Goal: Task Accomplishment & Management: Manage account settings

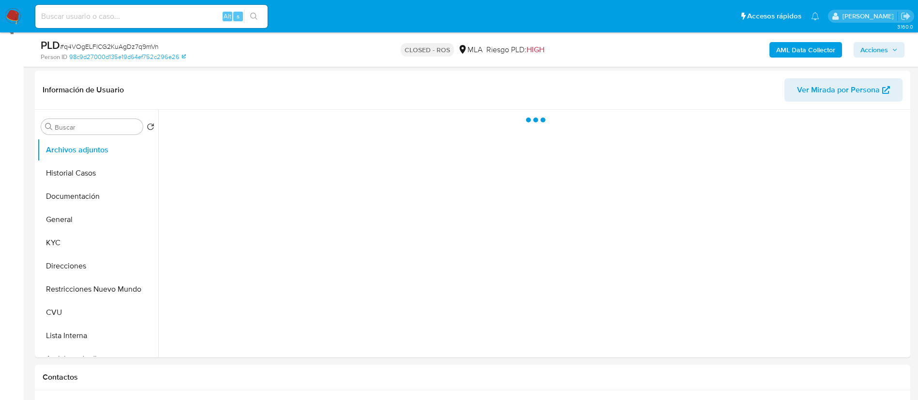
scroll to position [145, 0]
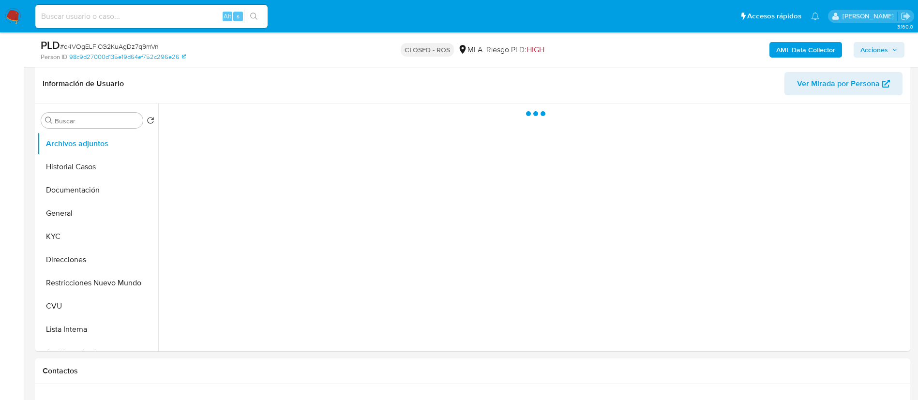
select select "10"
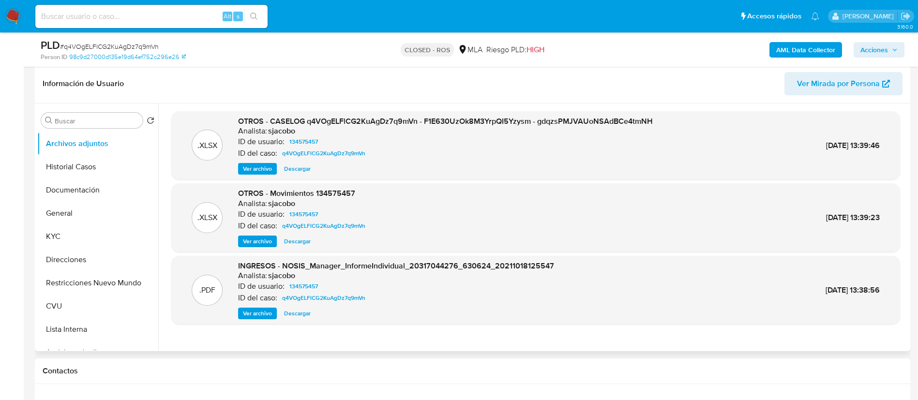
click at [295, 169] on span "Descargar" at bounding box center [297, 169] width 27 height 10
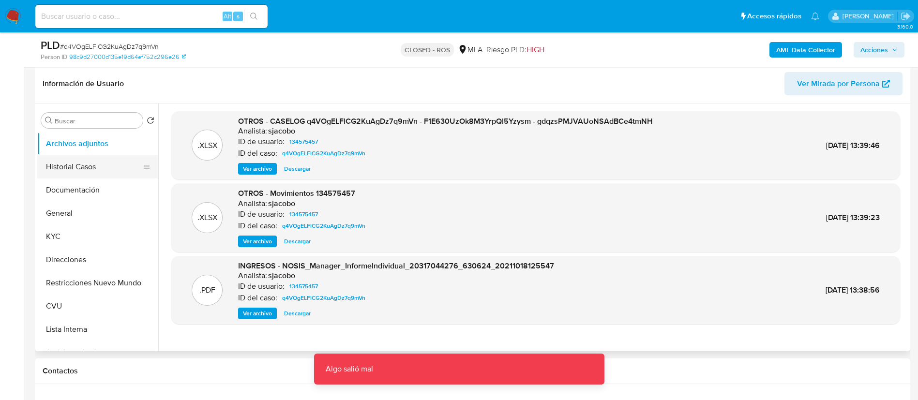
click at [105, 163] on button "Historial Casos" at bounding box center [93, 166] width 113 height 23
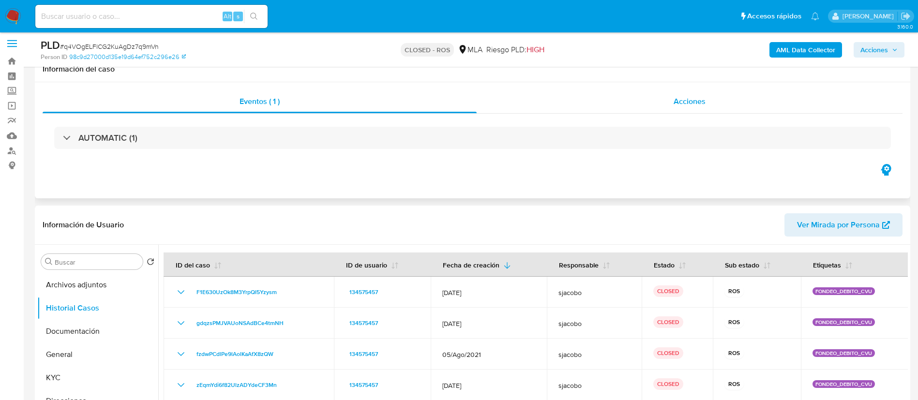
scroll to position [0, 0]
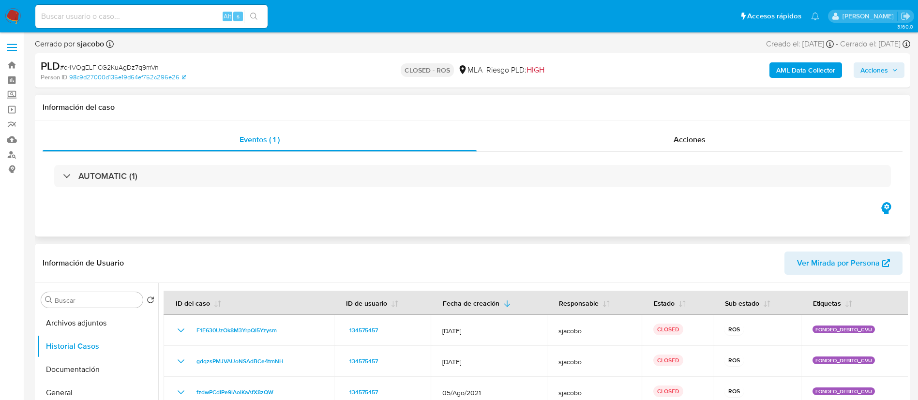
click at [715, 125] on div "Eventos ( 1 ) Acciones AUTOMATIC (1)" at bounding box center [472, 178] width 875 height 116
click at [711, 139] on div "Acciones" at bounding box center [690, 139] width 426 height 23
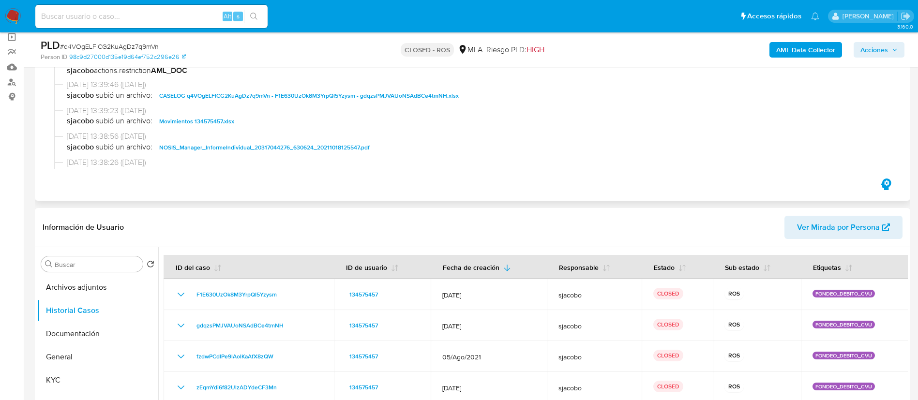
scroll to position [435, 0]
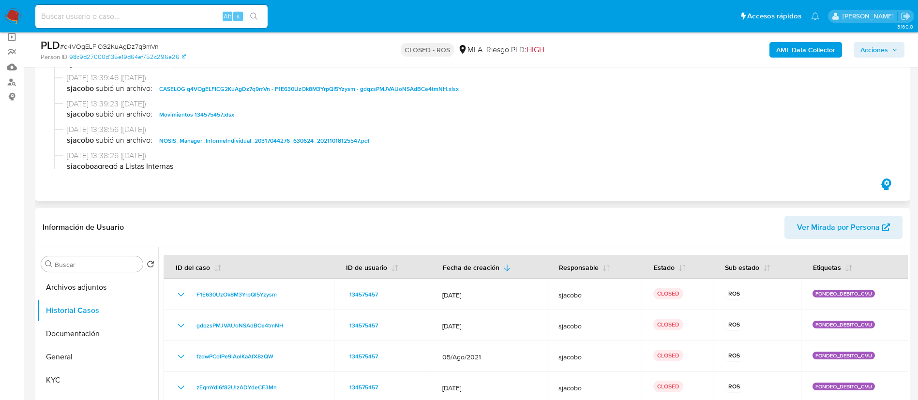
click at [384, 86] on span "CASELOG q4VOgELFlCG2KuAgDz7q9mVn - F1E630UzOk8M3YrpQI5Yzysm - gdqzsPMJVAUoNSAdB…" at bounding box center [308, 89] width 299 height 12
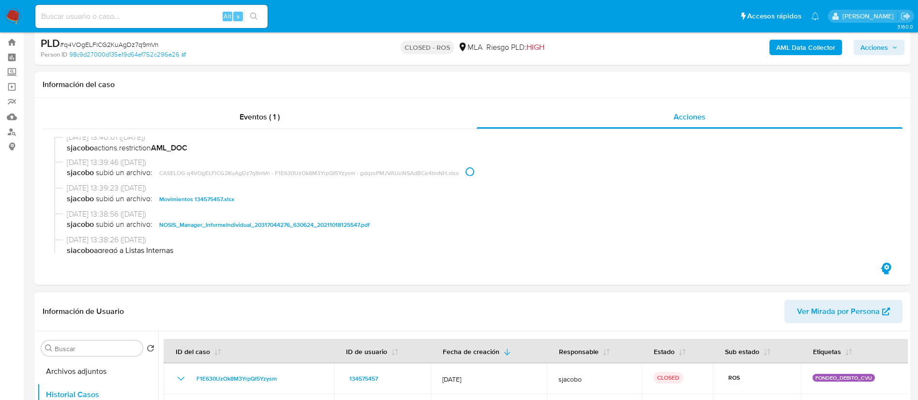
scroll to position [0, 0]
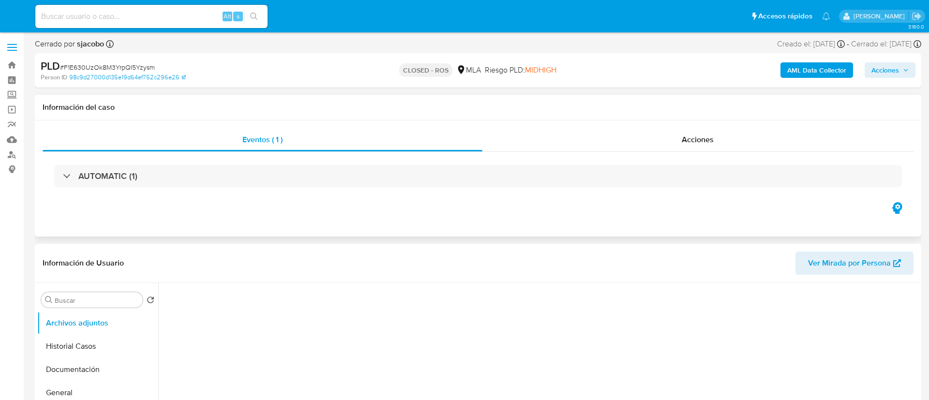
select select "10"
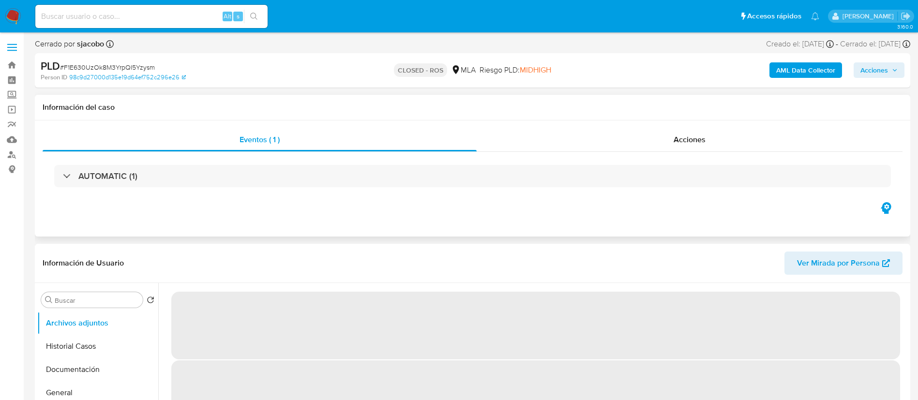
click at [683, 162] on div "AUTOMATIC (1)" at bounding box center [473, 176] width 860 height 48
click at [676, 147] on div "Acciones" at bounding box center [690, 139] width 426 height 23
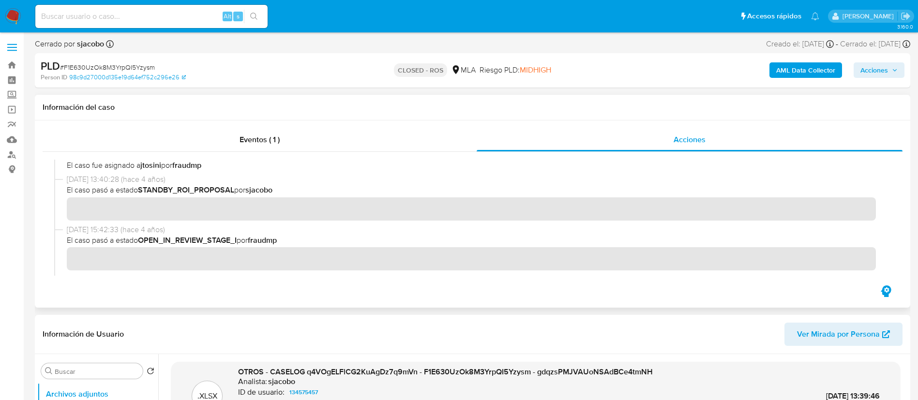
scroll to position [340, 0]
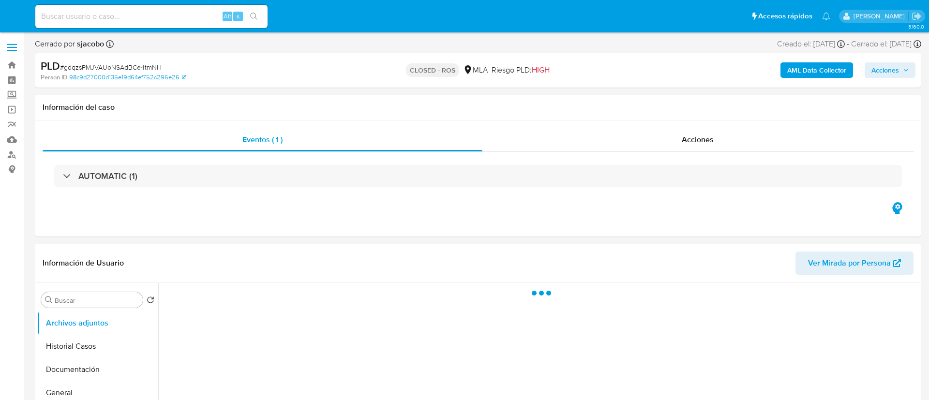
select select "10"
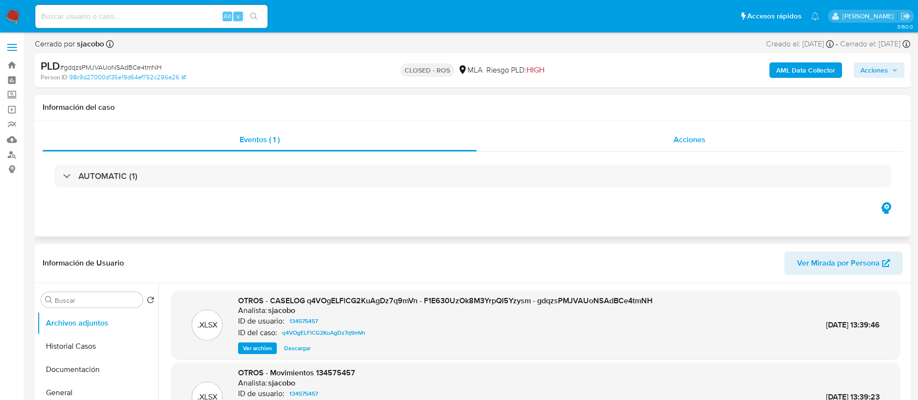
click at [682, 137] on span "Acciones" at bounding box center [689, 139] width 32 height 11
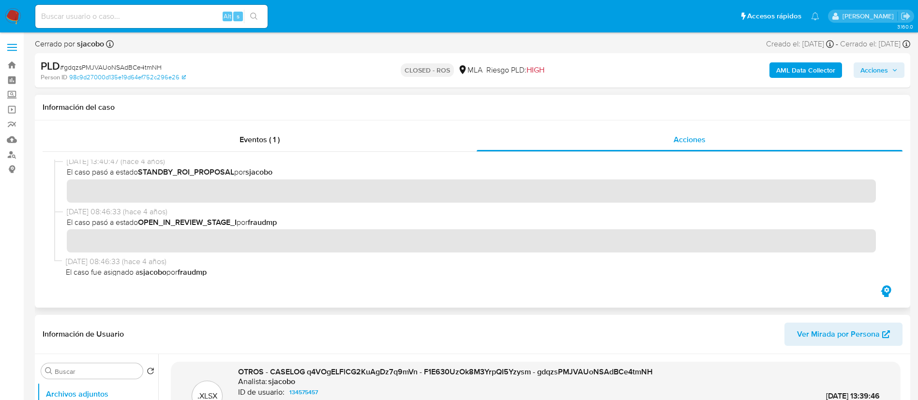
scroll to position [340, 0]
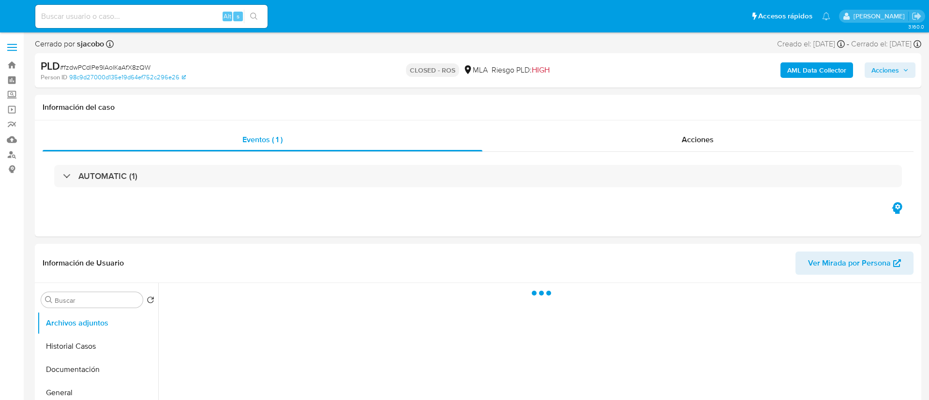
select select "10"
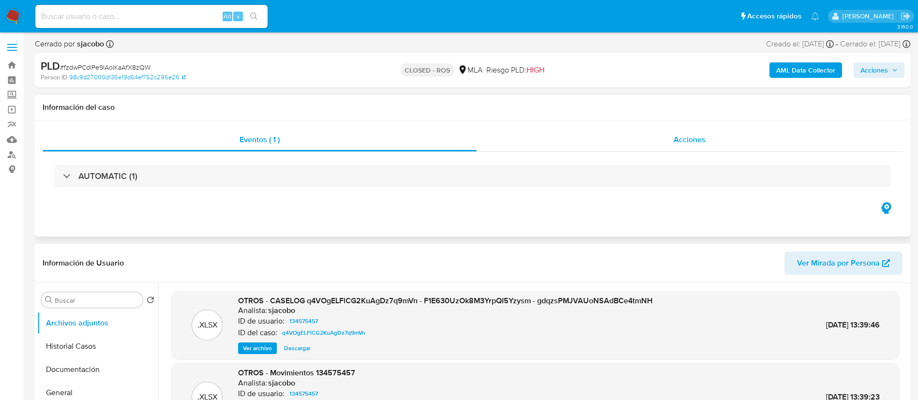
click at [654, 145] on div "Acciones" at bounding box center [690, 139] width 426 height 23
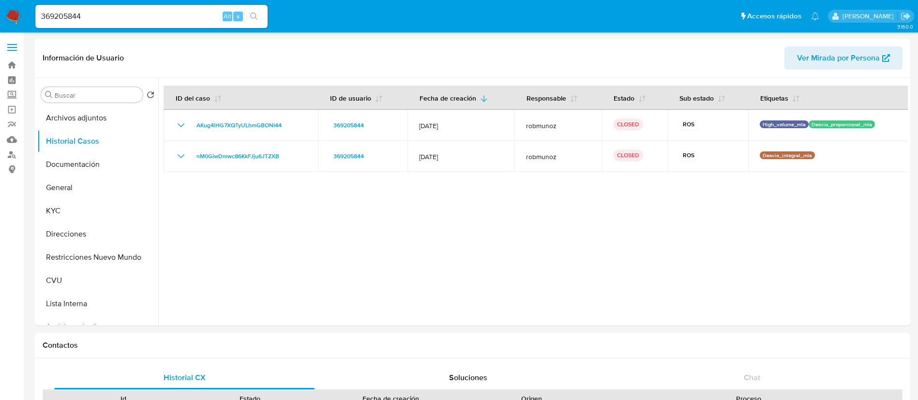
select select "10"
click at [208, 15] on input "369205844" at bounding box center [151, 16] width 232 height 13
click at [207, 15] on input "369205844" at bounding box center [151, 16] width 232 height 13
paste input "tCQmbArtr3YGwOP18l01FGuX"
type input "tCQmbArtr3YGwOP18l01FGuX"
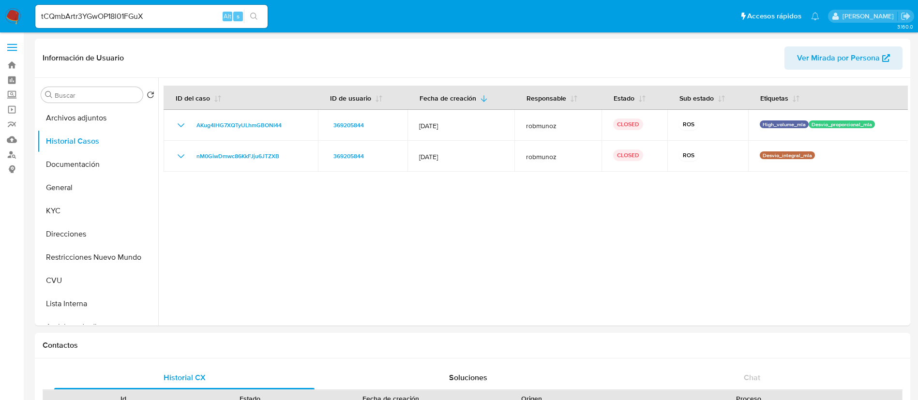
click at [254, 18] on icon "search-icon" at bounding box center [254, 17] width 8 height 8
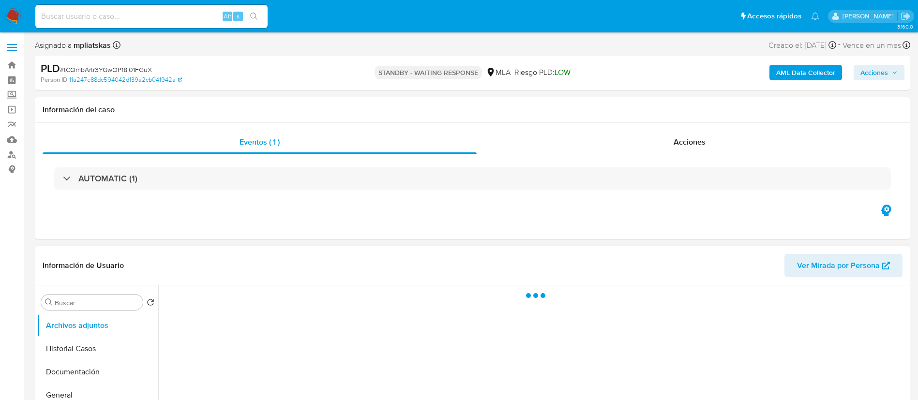
select select "10"
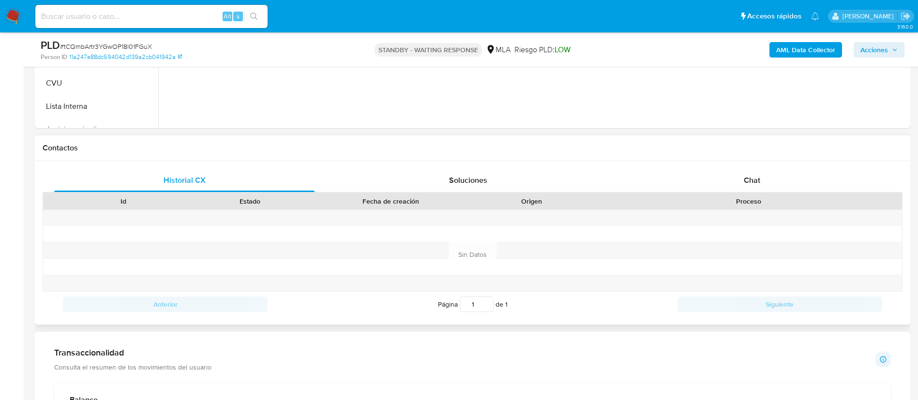
scroll to position [435, 0]
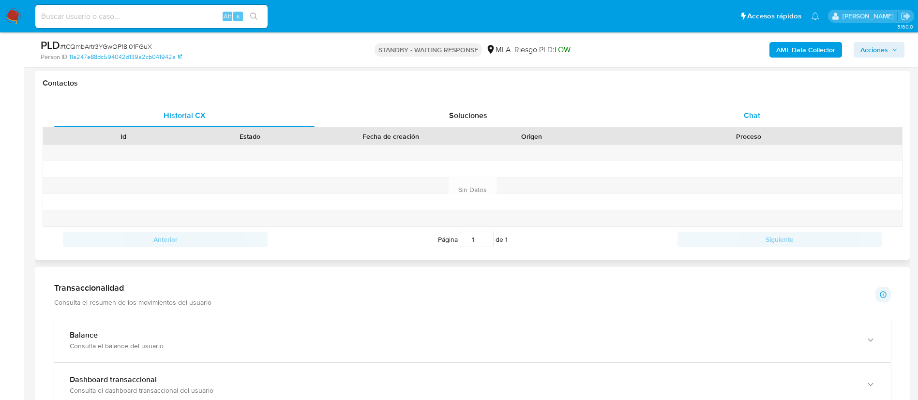
click at [735, 125] on div "Chat" at bounding box center [752, 115] width 260 height 23
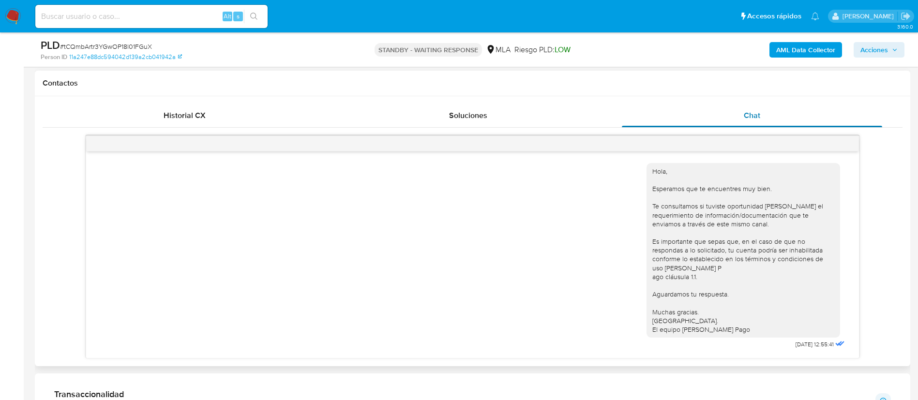
scroll to position [1278, 0]
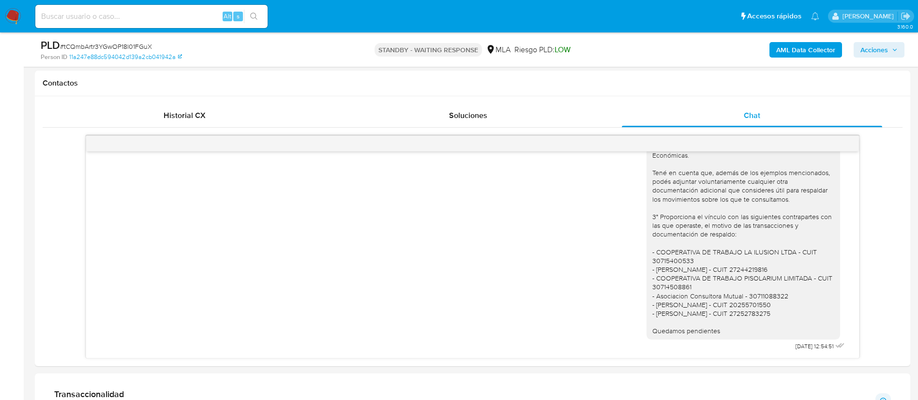
click at [191, 13] on input at bounding box center [151, 16] width 232 height 13
paste input "GuQn3vif5lsQL2hLWzxxlyNM"
type input "GuQn3vif5lsQL2hLWzxxlyNM"
click at [246, 10] on button "search-icon" at bounding box center [254, 17] width 20 height 14
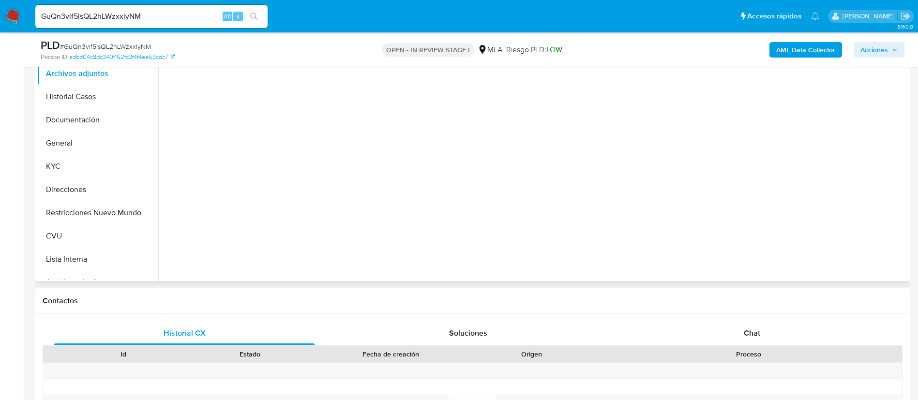
select select "10"
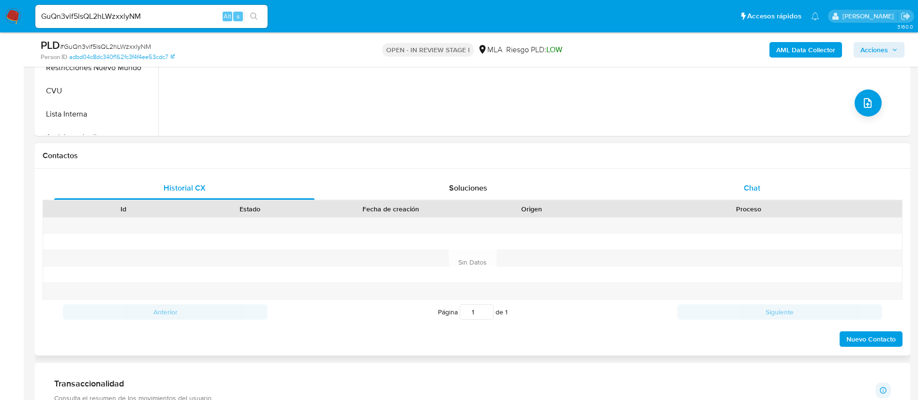
click at [701, 197] on div "Chat" at bounding box center [752, 188] width 260 height 23
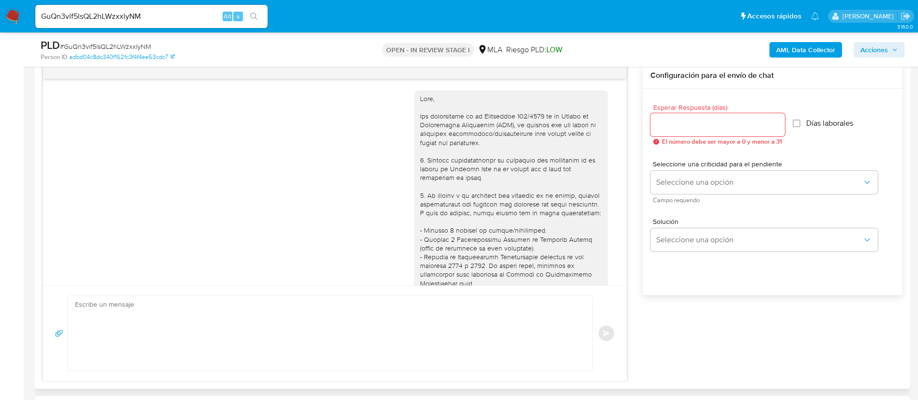
scroll to position [1546, 0]
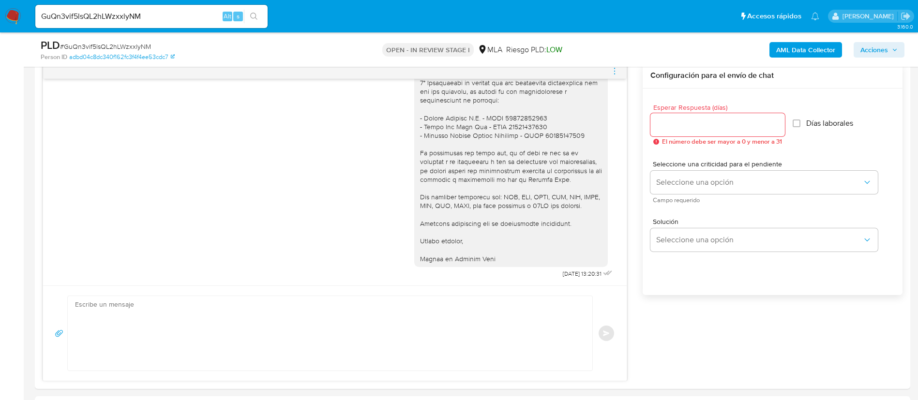
click at [207, 6] on div "GuQn3vif5lsQL2hLWzxxlyNM Alt s" at bounding box center [151, 16] width 232 height 23
click at [207, 7] on div "GuQn3vif5lsQL2hLWzxxlyNM Alt s" at bounding box center [151, 16] width 232 height 23
click at [208, 10] on input "GuQn3vif5lsQL2hLWzxxlyNM" at bounding box center [151, 16] width 232 height 13
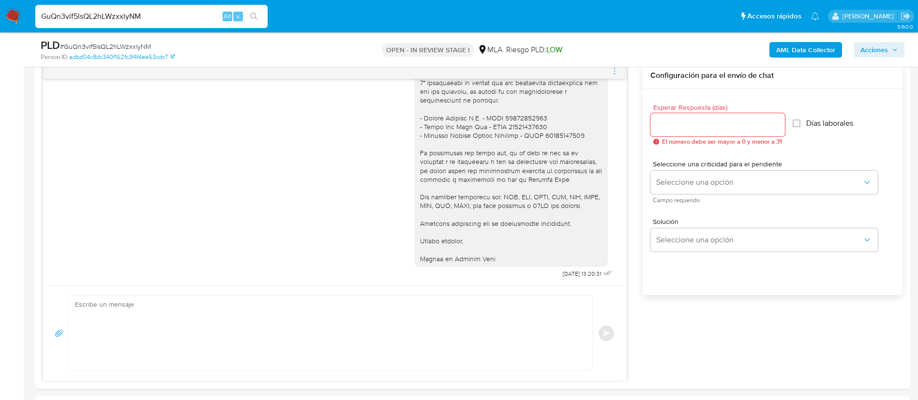
click at [208, 10] on input "GuQn3vif5lsQL2hLWzxxlyNM" at bounding box center [151, 16] width 232 height 13
paste input "ly9WsPdPjkYgtZg7wHxqX02O"
type input "ly9WsPdPjkYgtZg7wHxqX02O"
click at [241, 14] on div "s" at bounding box center [238, 17] width 10 height 10
click at [248, 19] on button "search-icon" at bounding box center [254, 17] width 20 height 14
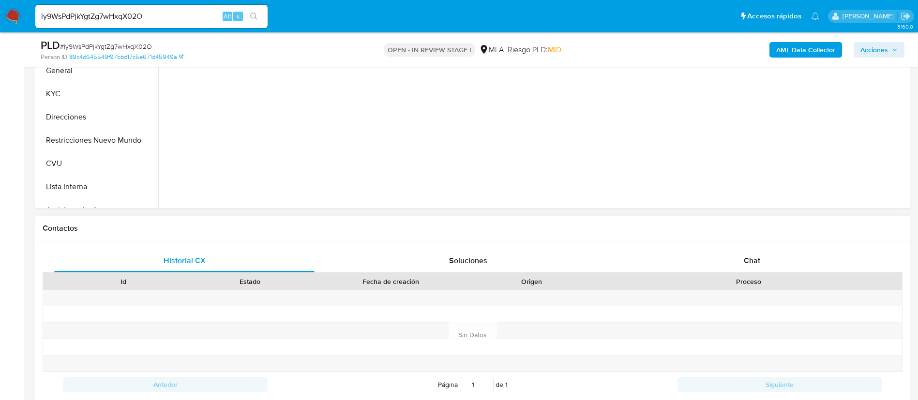
select select "10"
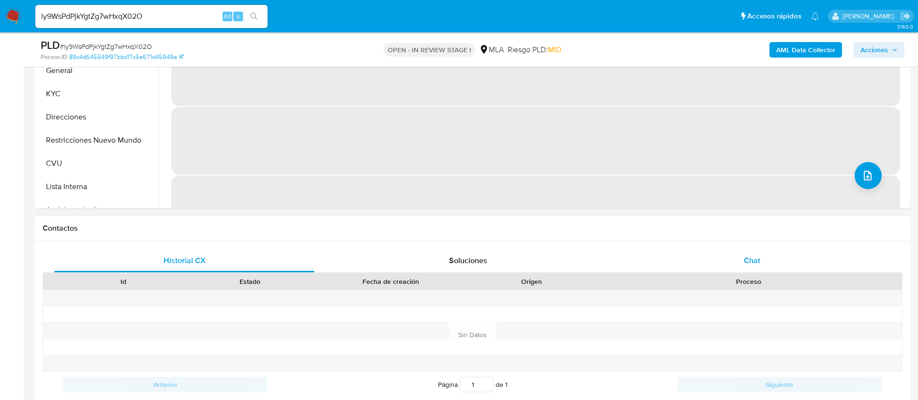
click at [643, 258] on div "Chat" at bounding box center [752, 260] width 260 height 23
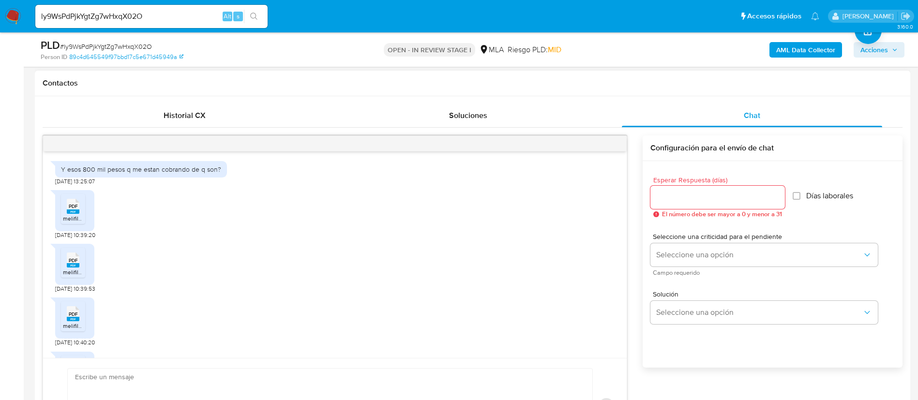
scroll to position [998, 0]
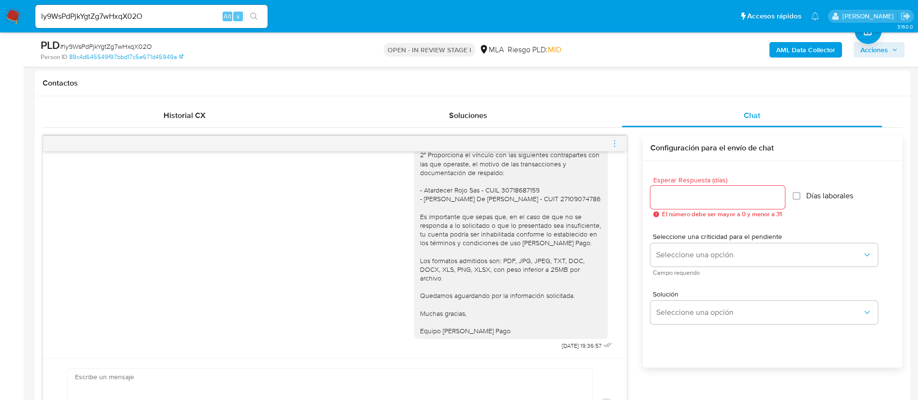
click at [167, 11] on input "ly9WsPdPjkYgtZg7wHxqX02O" at bounding box center [151, 16] width 232 height 13
paste input "qkTdKDgdvnrM0E50dJO7B1rY"
type input "qkTdKDgdvnrM0E50dJO7B1rY"
click at [257, 23] on div "qkTdKDgdvnrM0E50dJO7B1rY Alt s" at bounding box center [151, 16] width 232 height 23
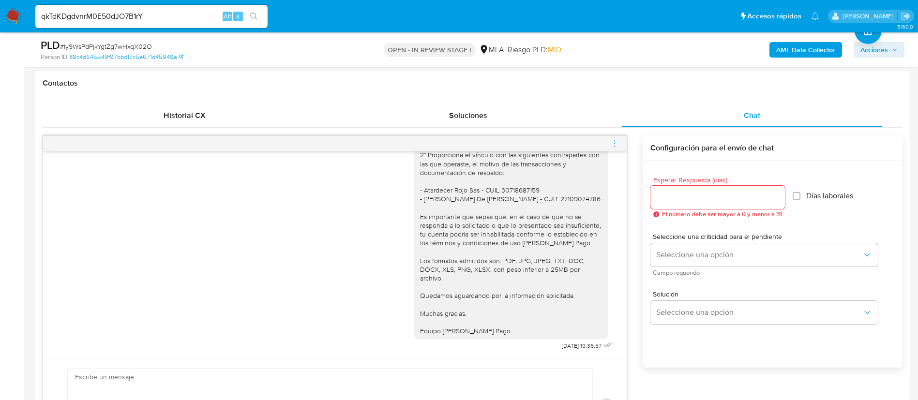
click at [257, 18] on icon "search-icon" at bounding box center [254, 17] width 8 height 8
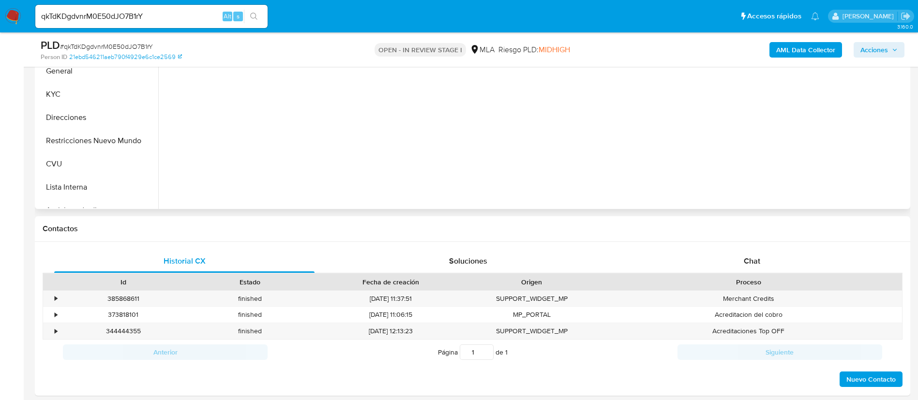
scroll to position [290, 0]
select select "10"
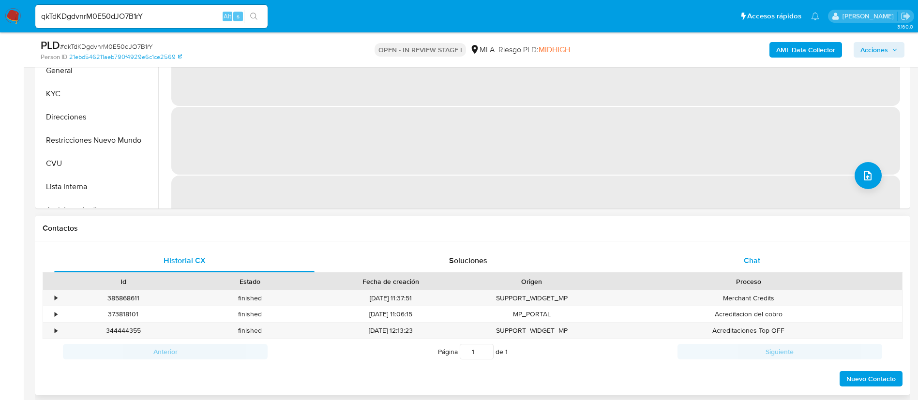
click at [664, 254] on div "Chat" at bounding box center [752, 260] width 260 height 23
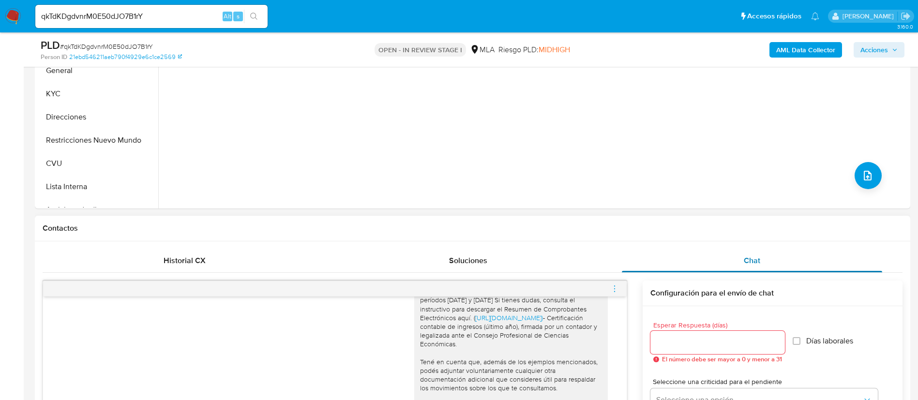
scroll to position [145, 0]
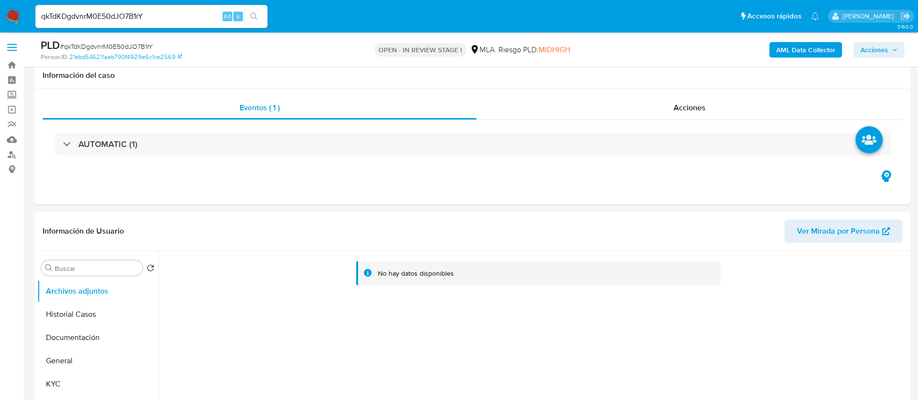
select select "10"
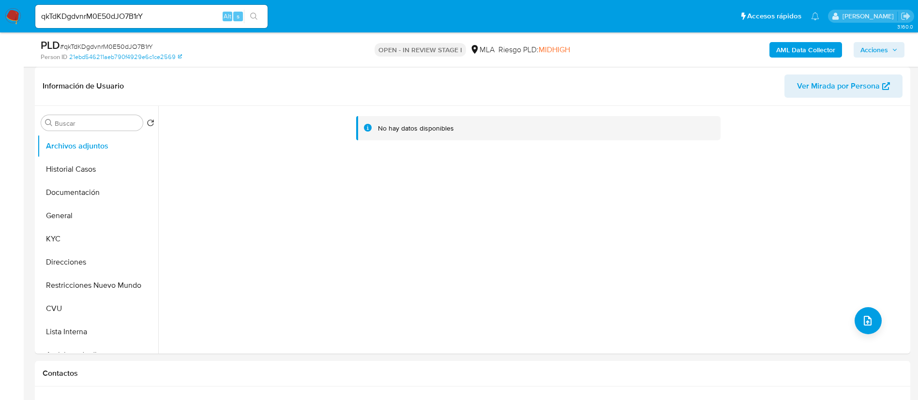
scroll to position [1222, 0]
click at [154, 24] on div "qkTdKDgdvnrM0E50dJO7B1rY Alt s" at bounding box center [151, 16] width 232 height 23
click at [150, 18] on input "qkTdKDgdvnrM0E50dJO7B1rY" at bounding box center [151, 16] width 232 height 13
click at [150, 17] on input "qkTdKDgdvnrM0E50dJO7B1rY" at bounding box center [151, 16] width 232 height 13
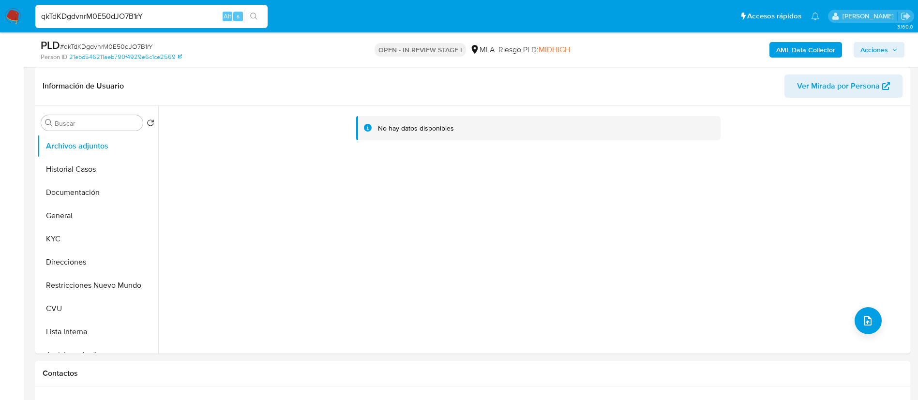
paste input "tCQmbArtr3YGwOP18l01FGuX"
type input "tCQmbArtr3YGwOP18l01FGuX"
click at [253, 15] on icon "search-icon" at bounding box center [254, 17] width 8 height 8
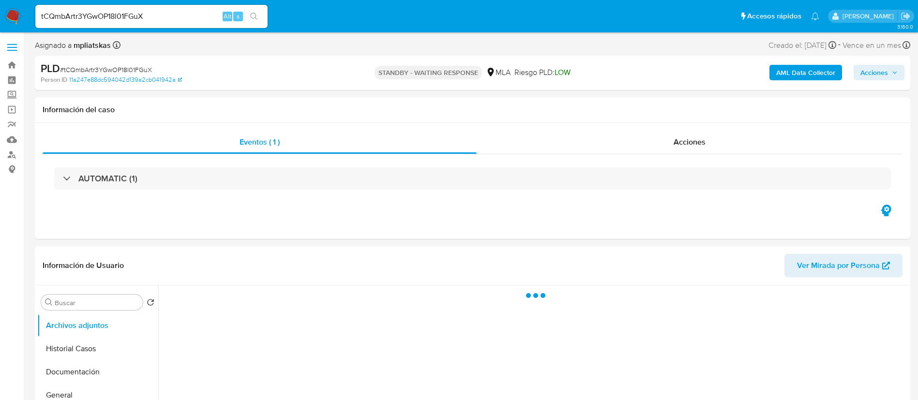
select select "10"
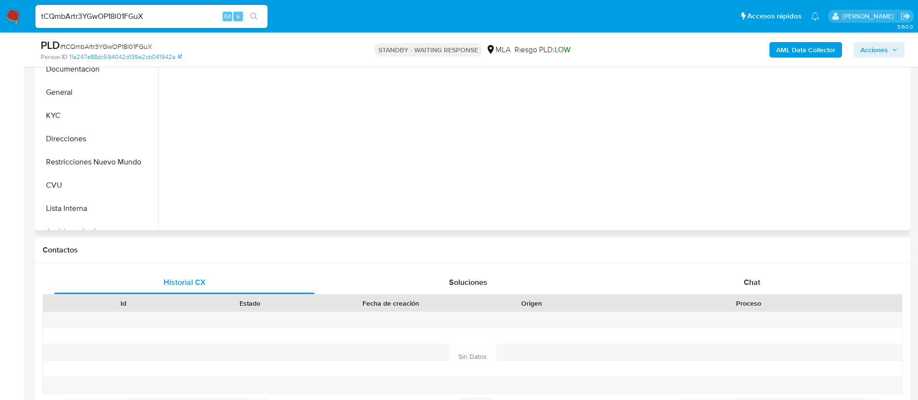
scroll to position [290, 0]
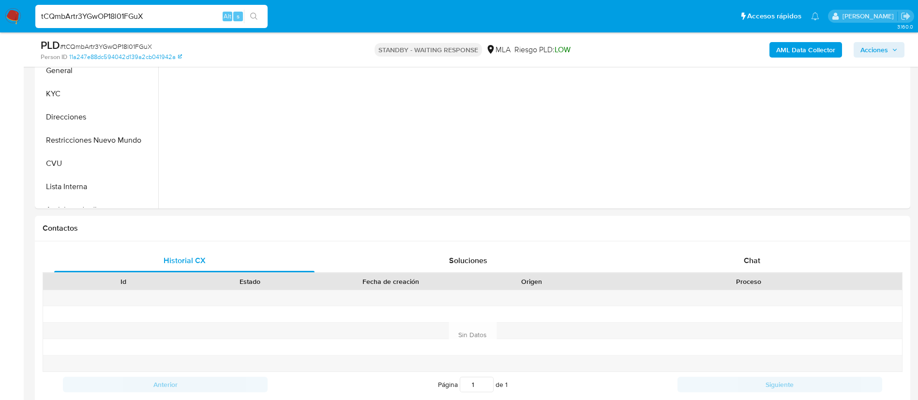
click at [150, 19] on input "tCQmbArtr3YGwOP18l01FGuX" at bounding box center [151, 16] width 232 height 13
paste input "GuQn3vif5lsQL2hLWzxxlyNM"
type input "GuQn3vif5lsQL2hLWzxxlyNM"
click at [252, 15] on icon "search-icon" at bounding box center [254, 17] width 8 height 8
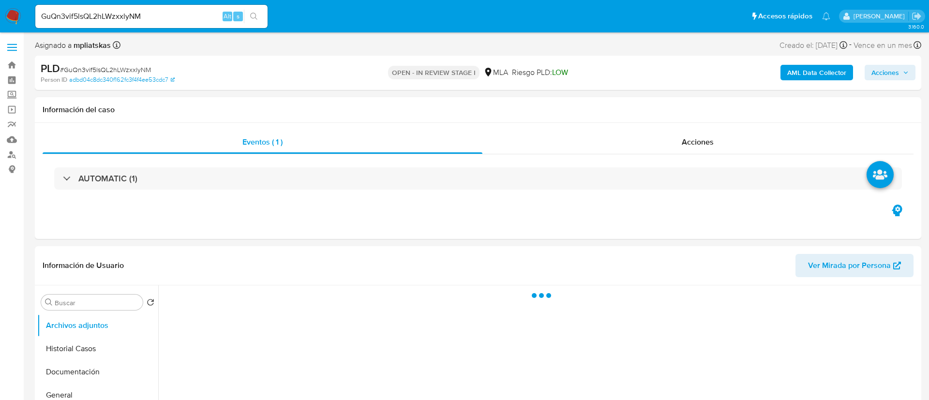
select select "10"
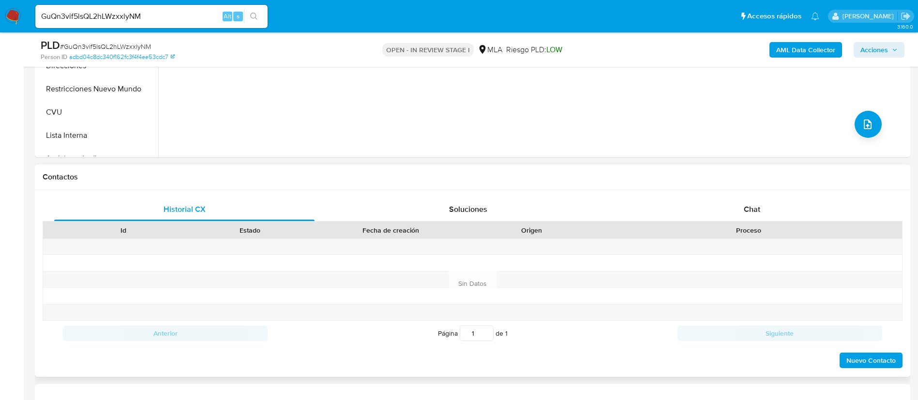
scroll to position [363, 0]
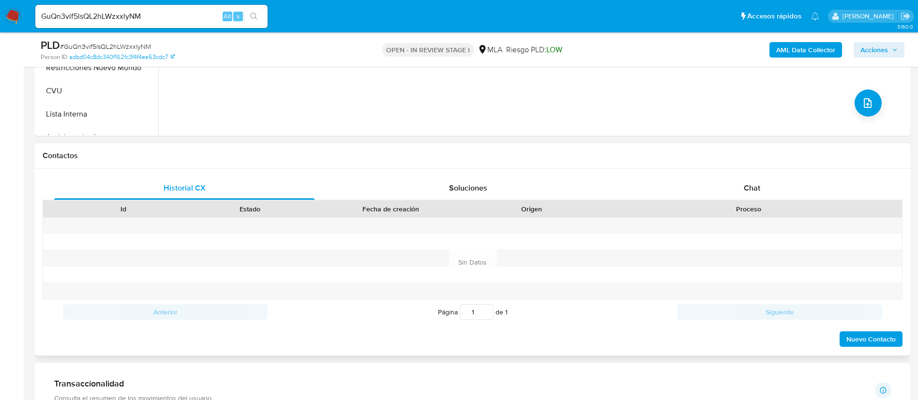
click at [718, 202] on div "Proceso" at bounding box center [748, 209] width 307 height 16
click at [710, 186] on div "Chat" at bounding box center [752, 188] width 260 height 23
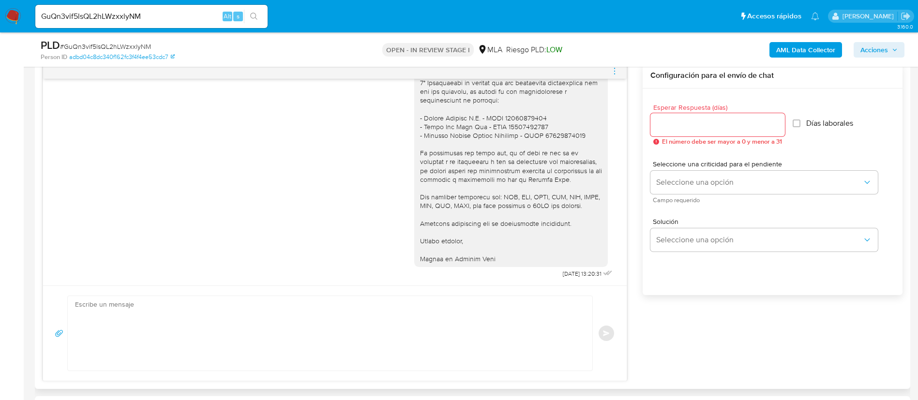
scroll to position [1546, 0]
drag, startPoint x: 540, startPoint y: 275, endPoint x: 569, endPoint y: 278, distance: 29.1
click at [569, 278] on div "Hola, Marcelo. En función de las operaciones registradas en tu cuenta de Mercad…" at bounding box center [514, 46] width 200 height 468
copy span "17/09/2025"
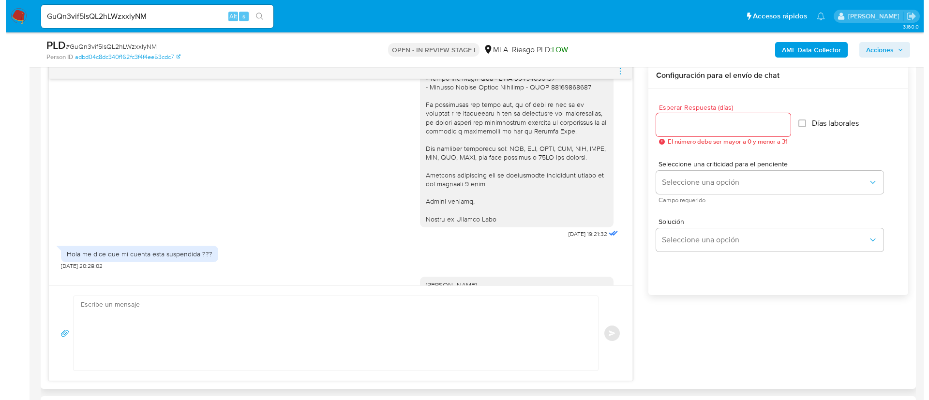
scroll to position [1038, 0]
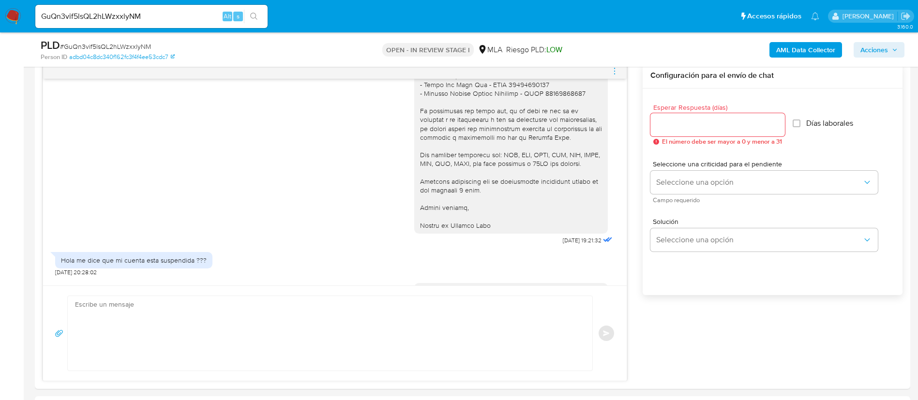
click at [802, 56] on b "AML Data Collector" at bounding box center [805, 49] width 59 height 15
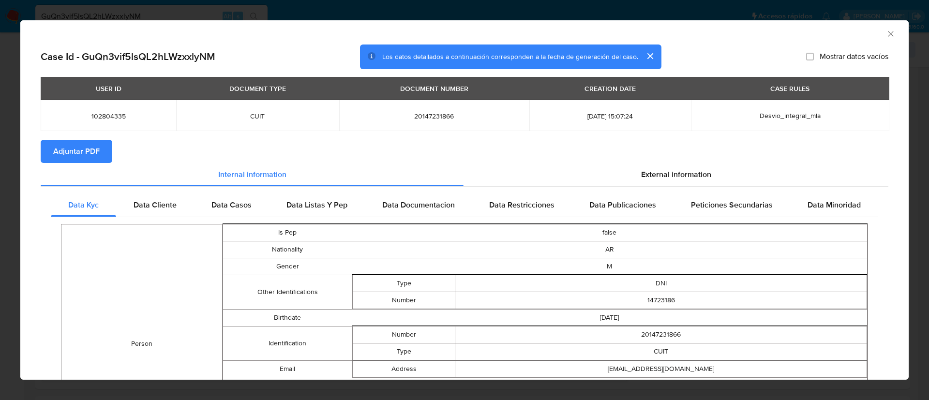
click at [91, 153] on span "Adjuntar PDF" at bounding box center [76, 151] width 46 height 21
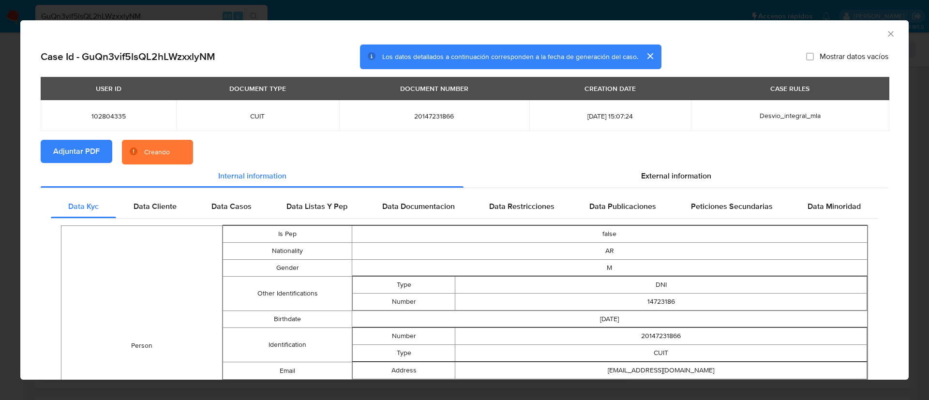
click at [104, 117] on span "102804335" at bounding box center [108, 116] width 112 height 9
copy span "102804335"
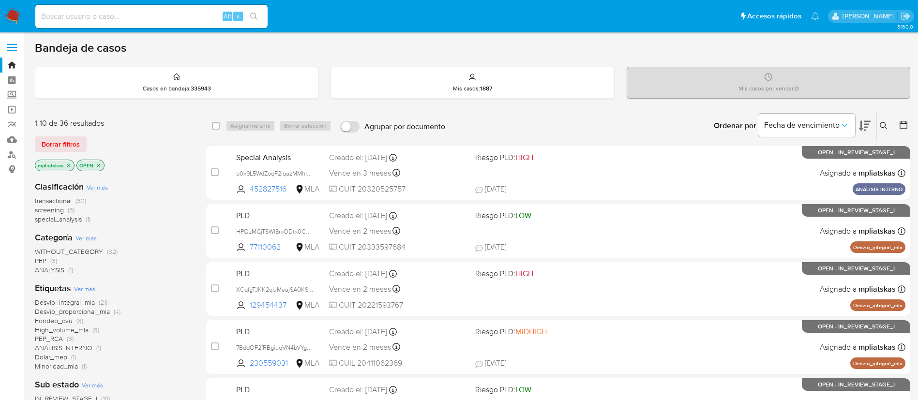
click at [879, 127] on button at bounding box center [885, 126] width 16 height 12
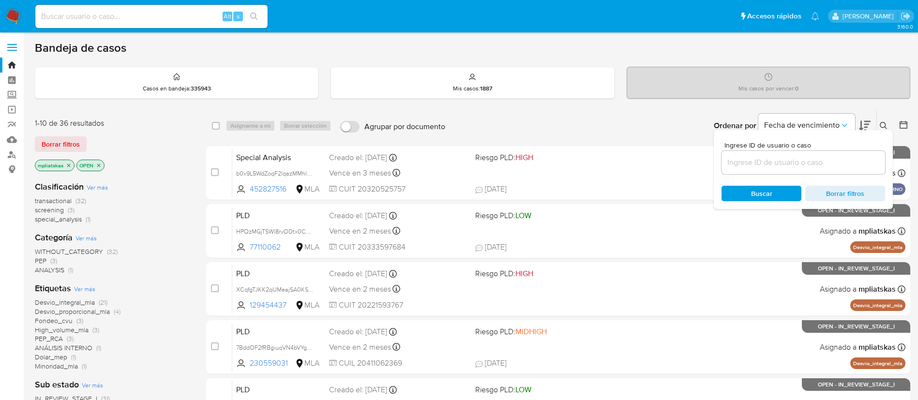
click at [838, 161] on input at bounding box center [803, 162] width 164 height 13
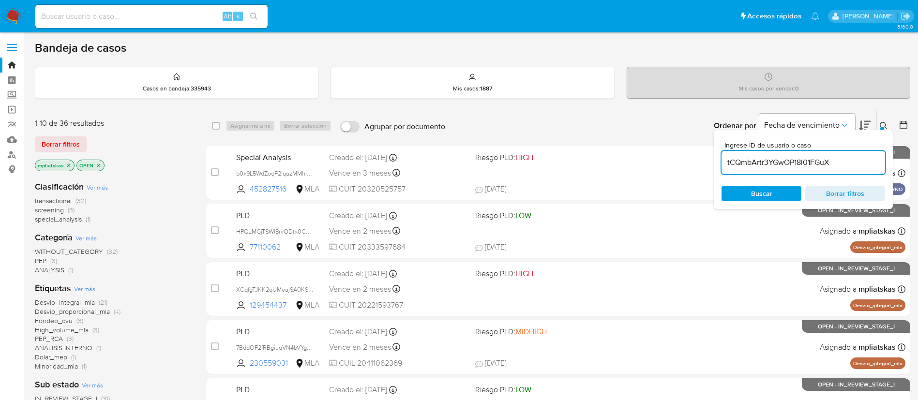
type input "tCQmbArtr3YGwOP18l01FGuX"
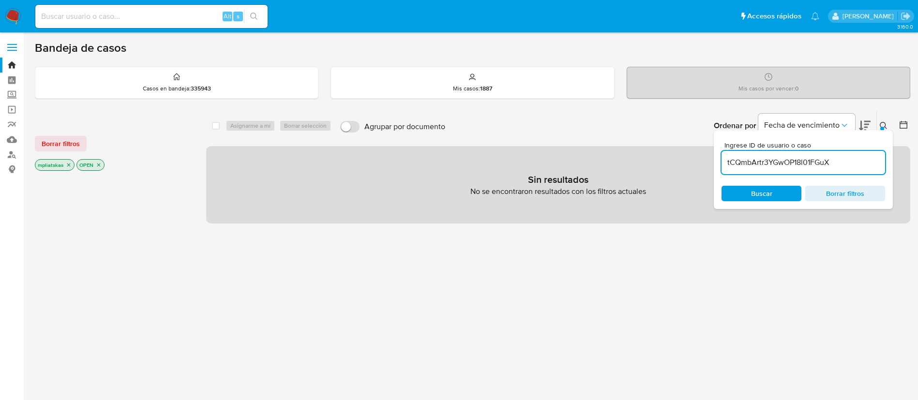
click at [97, 166] on icon "close-filter" at bounding box center [99, 165] width 6 height 6
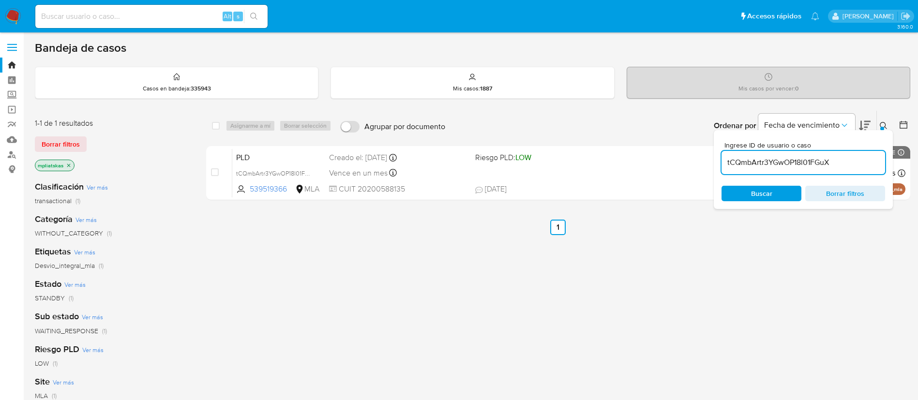
click at [551, 117] on div "Ordenar por Fecha de vencimiento No es posible ordenar los resultados mientras …" at bounding box center [680, 126] width 460 height 30
drag, startPoint x: 880, startPoint y: 125, endPoint x: 886, endPoint y: 138, distance: 14.9
click at [880, 126] on icon at bounding box center [884, 126] width 8 height 8
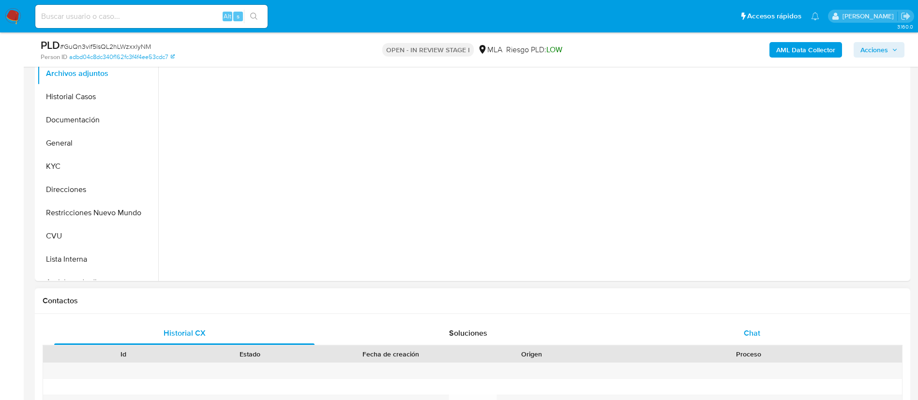
scroll to position [198, 0]
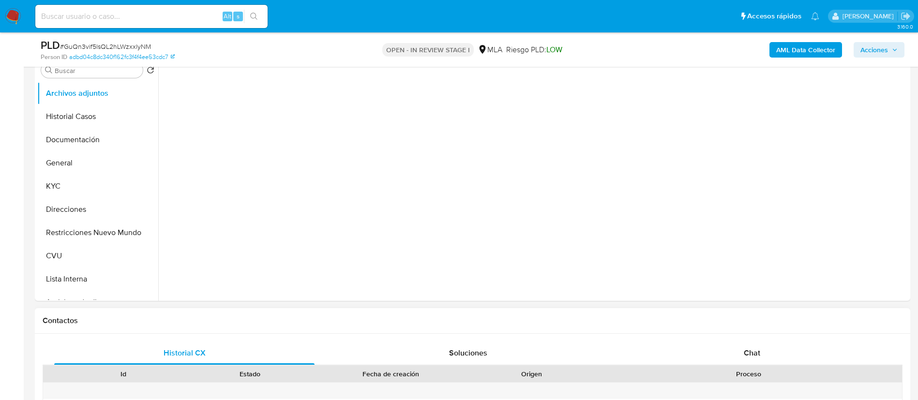
select select "10"
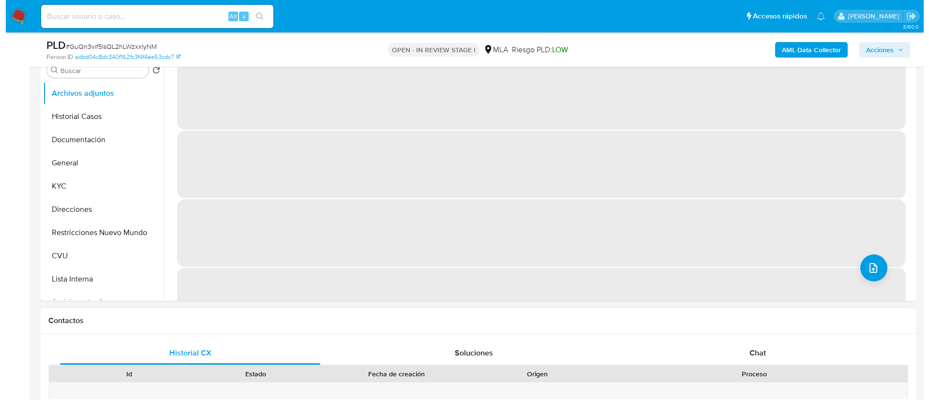
scroll to position [145, 0]
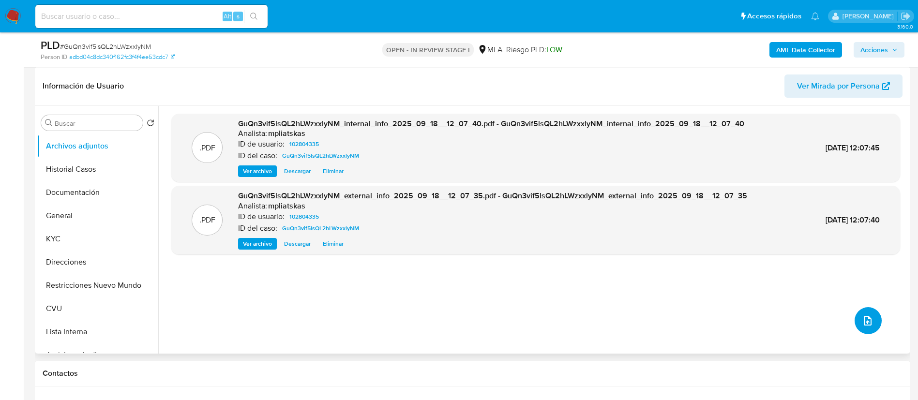
click at [866, 324] on icon "upload-file" at bounding box center [868, 321] width 12 height 12
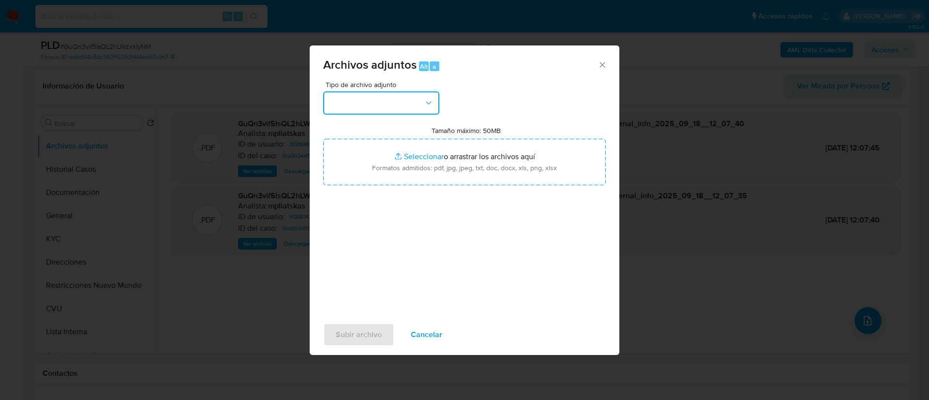
click at [369, 109] on button "button" at bounding box center [381, 102] width 116 height 23
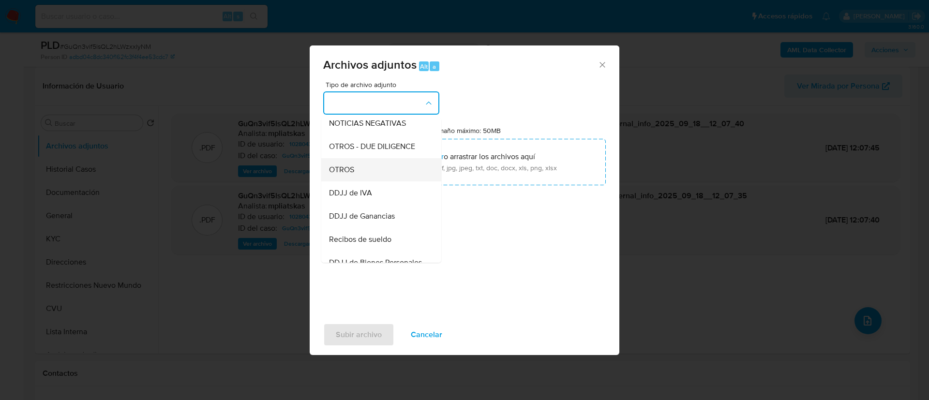
click at [388, 181] on div "OTROS" at bounding box center [378, 169] width 99 height 23
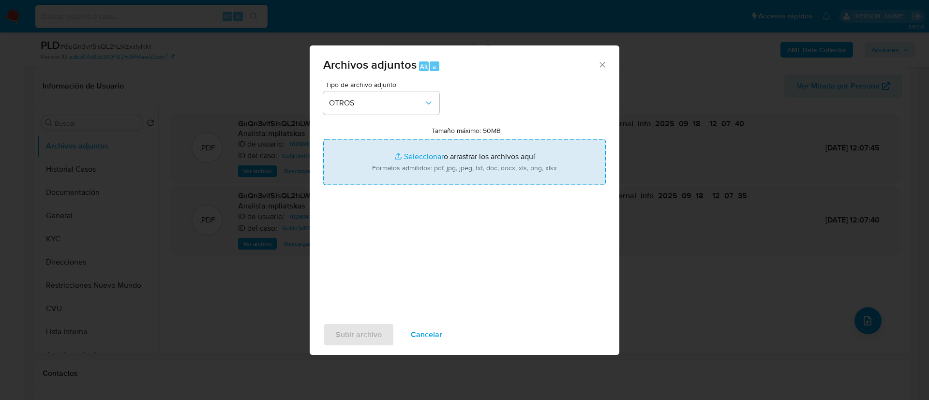
click at [388, 180] on input "Tamaño máximo: 50MB Seleccionar archivos" at bounding box center [464, 162] width 283 height 46
type input "C:\fakepath\102804335 Movimientos.xlsx"
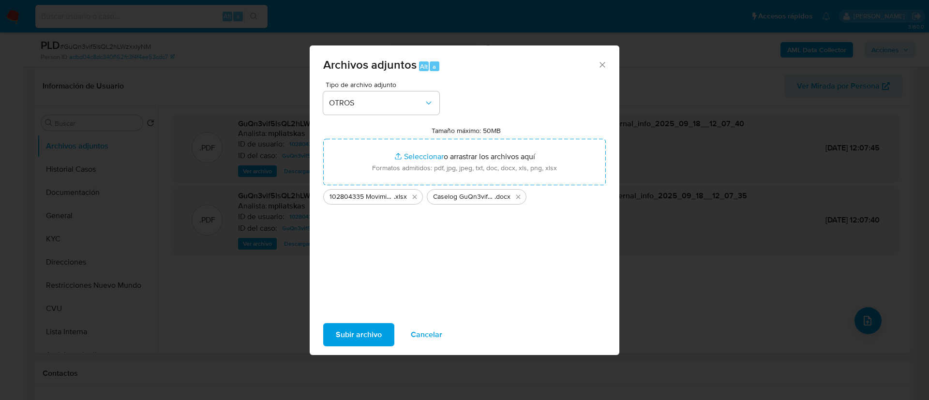
click at [332, 335] on button "Subir archivo" at bounding box center [358, 334] width 71 height 23
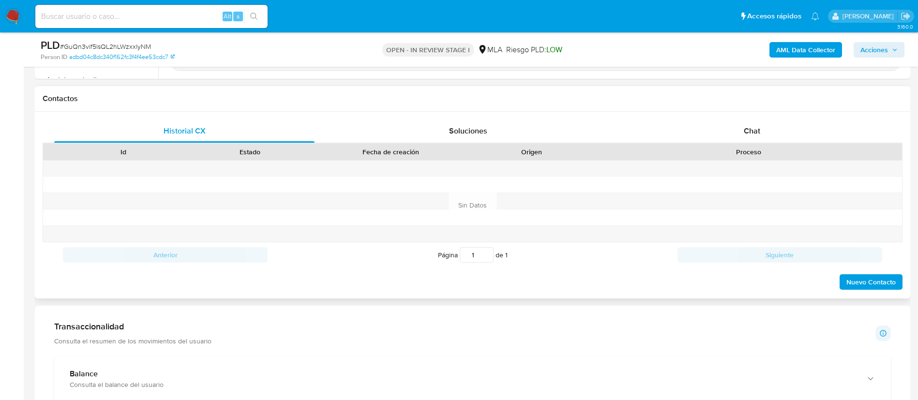
scroll to position [435, 0]
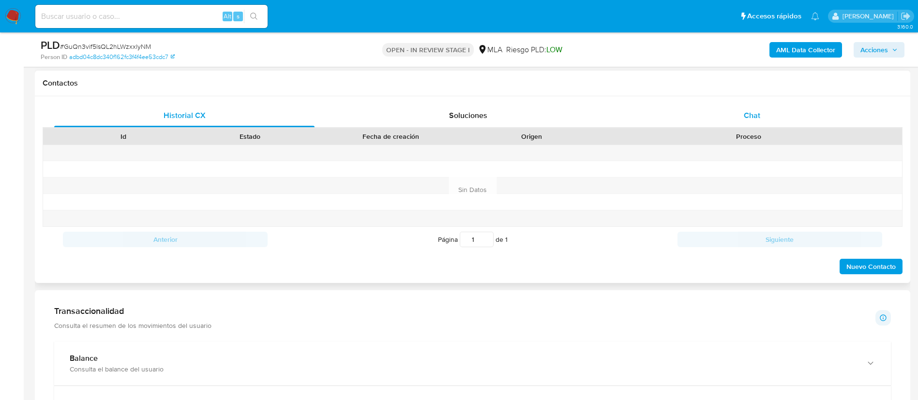
click at [742, 105] on div "Chat" at bounding box center [752, 115] width 260 height 23
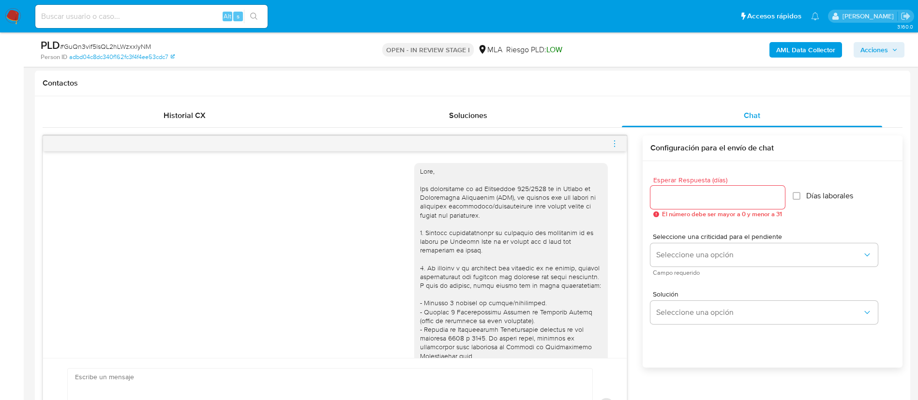
scroll to position [1546, 0]
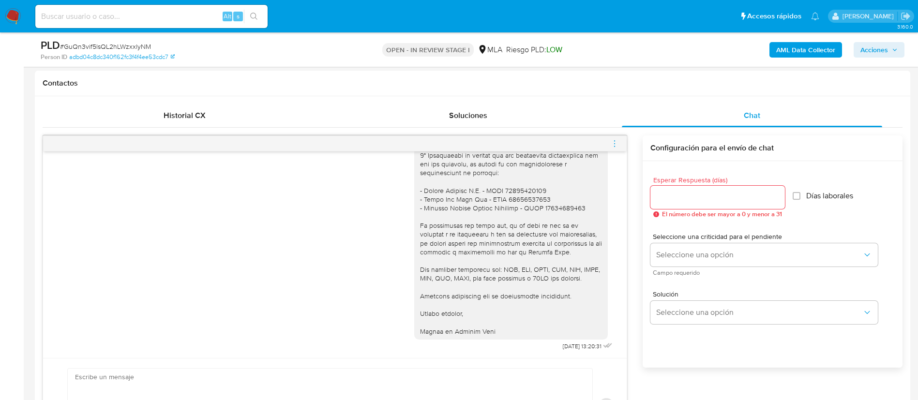
click at [614, 144] on icon "menu-action" at bounding box center [614, 143] width 9 height 9
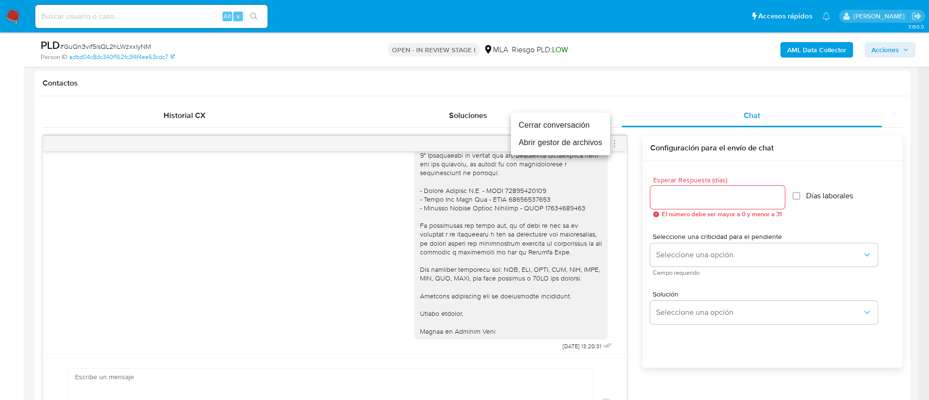
drag, startPoint x: 599, startPoint y: 131, endPoint x: 615, endPoint y: 151, distance: 25.5
click at [599, 131] on li "Cerrar conversación" at bounding box center [560, 125] width 99 height 17
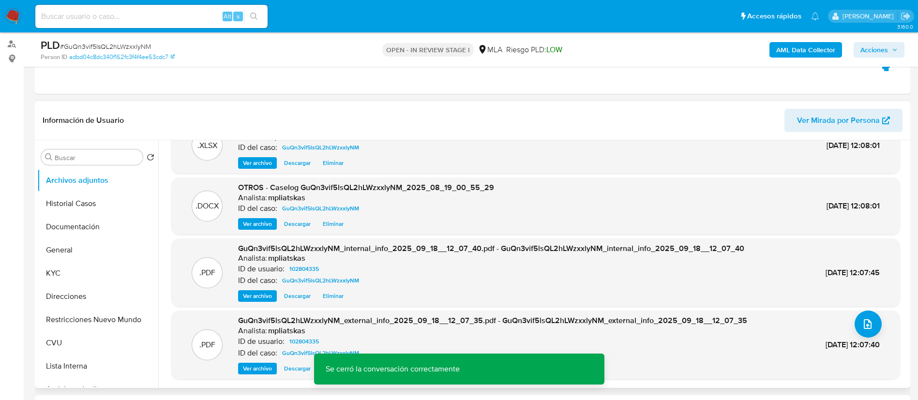
scroll to position [73, 0]
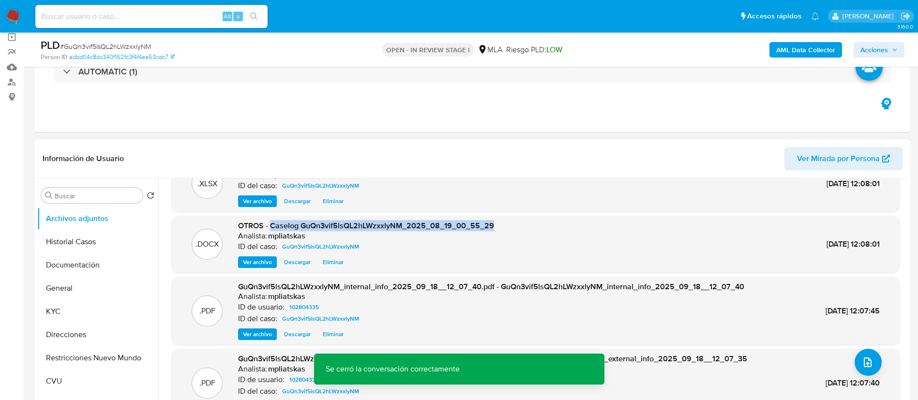
drag, startPoint x: 269, startPoint y: 224, endPoint x: 547, endPoint y: 219, distance: 277.8
click at [546, 219] on div ".DOCX OTROS - Caselog GuQn3vif5lsQL2hLWzxxlyNM_2025_08_19_00_55_29 Analista: mp…" at bounding box center [535, 244] width 729 height 57
copy span "Caselog GuQn3vif5lsQL2hLWzxxlyNM_2025_08_19_00_55_29"
click at [86, 356] on button "Restricciones Nuevo Mundo" at bounding box center [93, 357] width 113 height 23
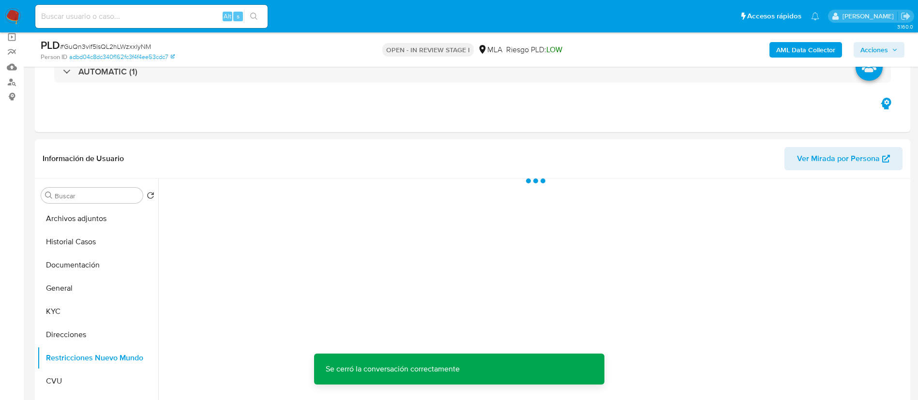
click at [874, 49] on span "Acciones" at bounding box center [874, 49] width 28 height 15
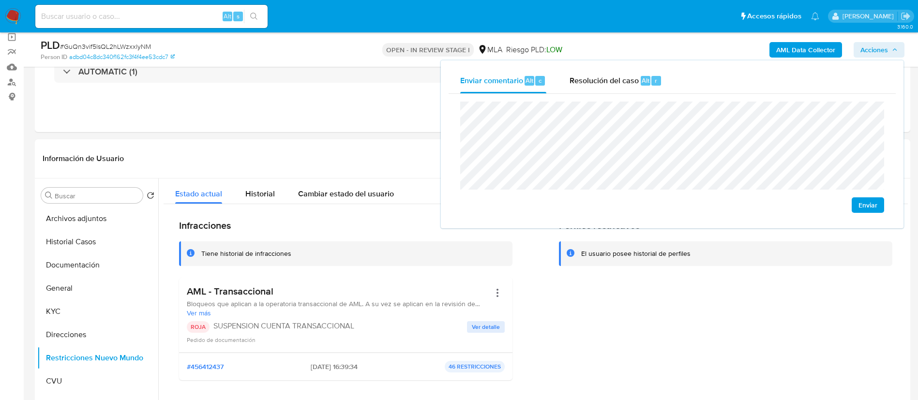
click at [622, 85] on span "Resolución del caso" at bounding box center [603, 80] width 69 height 11
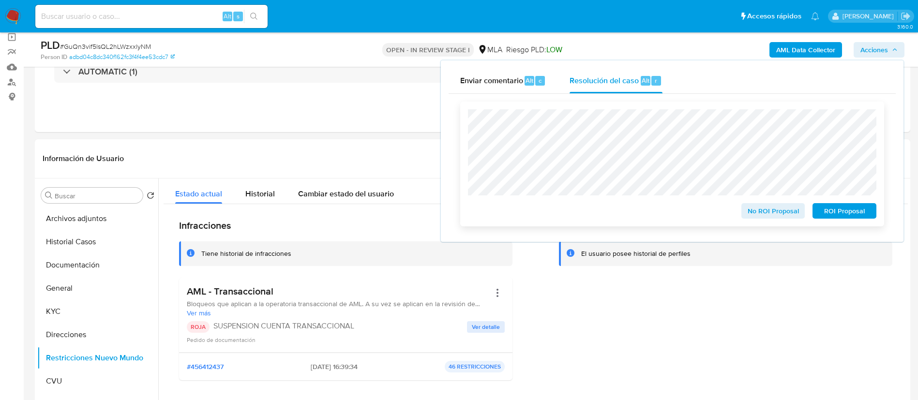
click at [833, 218] on span "ROI Proposal" at bounding box center [844, 211] width 50 height 14
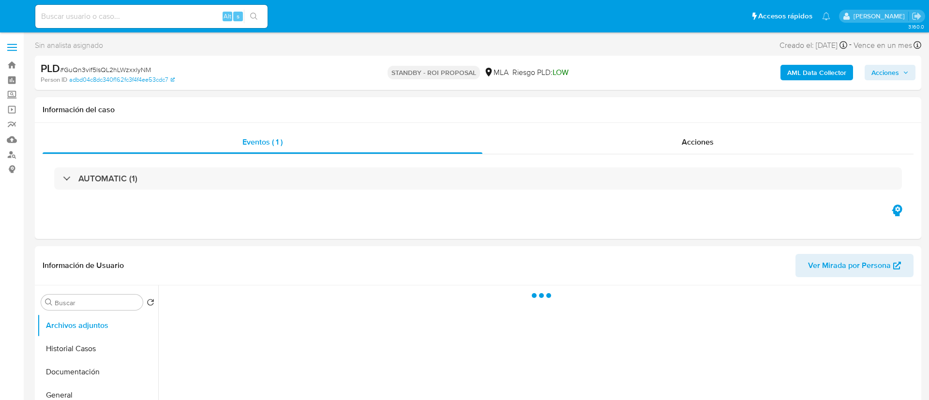
select select "10"
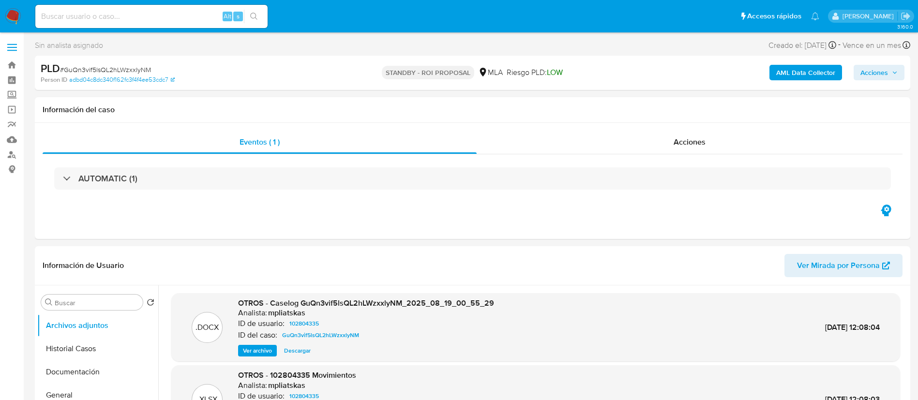
click at [213, 20] on input at bounding box center [151, 16] width 232 height 13
paste input "ly9WsPdPjkYgtZg7wHxqX02O"
type input "ly9WsPdPjkYgtZg7wHxqX02O"
click at [251, 21] on button "search-icon" at bounding box center [254, 17] width 20 height 14
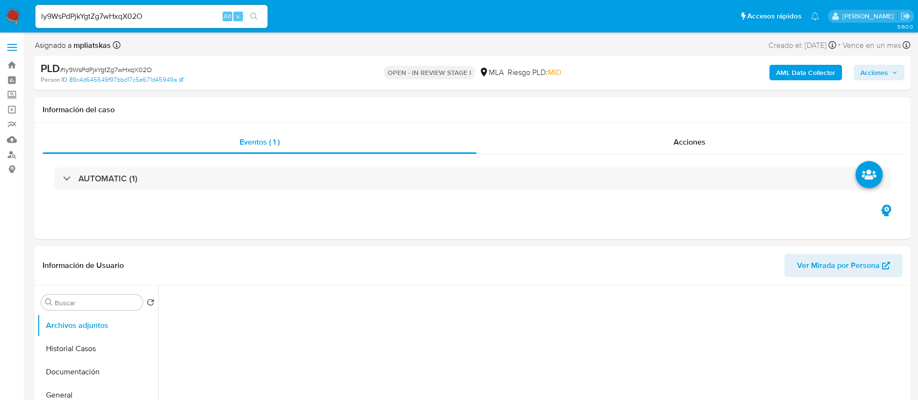
select select "10"
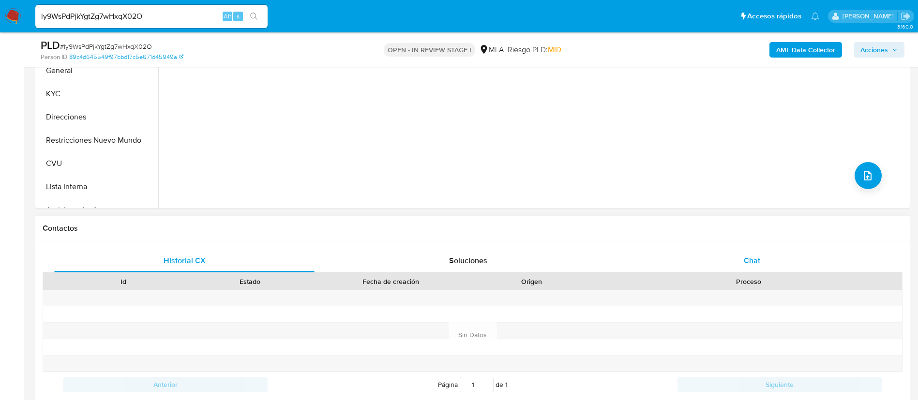
click at [691, 260] on div "Chat" at bounding box center [752, 260] width 260 height 23
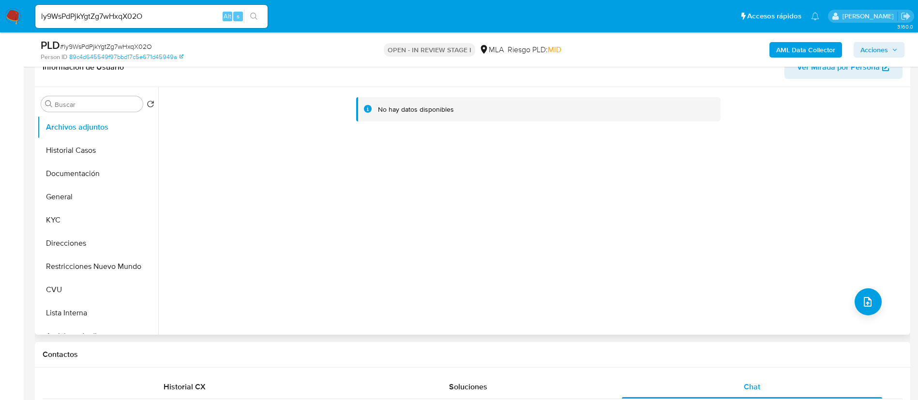
scroll to position [145, 0]
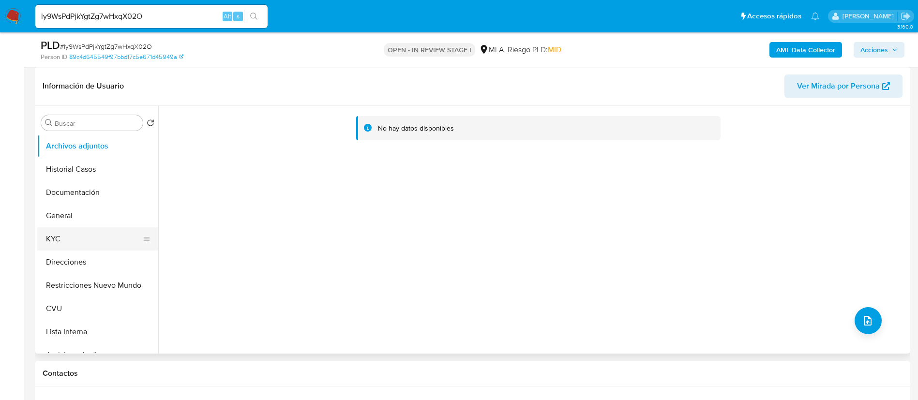
click at [98, 242] on button "KYC" at bounding box center [93, 238] width 113 height 23
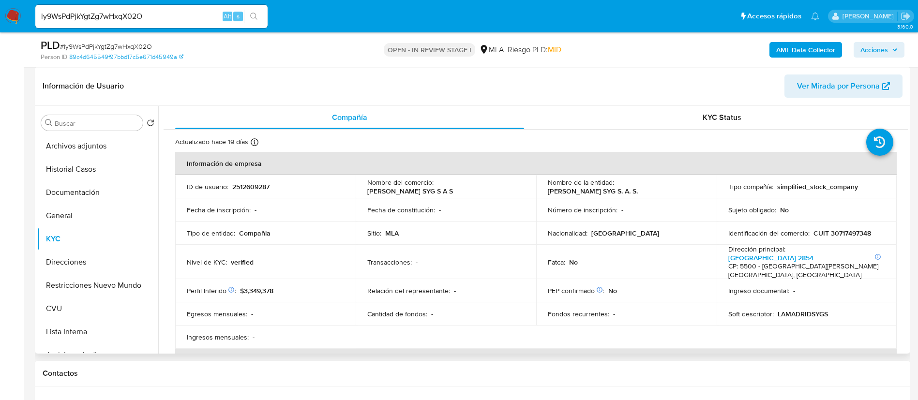
click at [247, 193] on td "ID de usuario : 2512609287" at bounding box center [265, 186] width 180 height 23
click at [243, 186] on p "2512609287" at bounding box center [250, 186] width 37 height 9
copy p "2512609287"
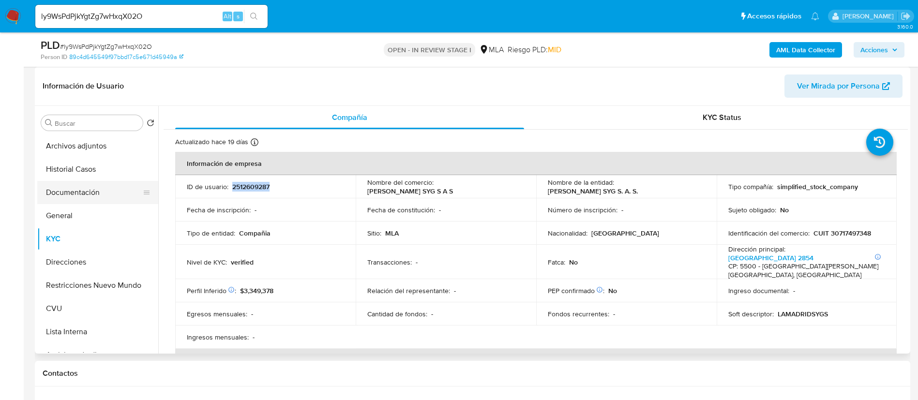
click at [66, 194] on button "Documentación" at bounding box center [93, 192] width 113 height 23
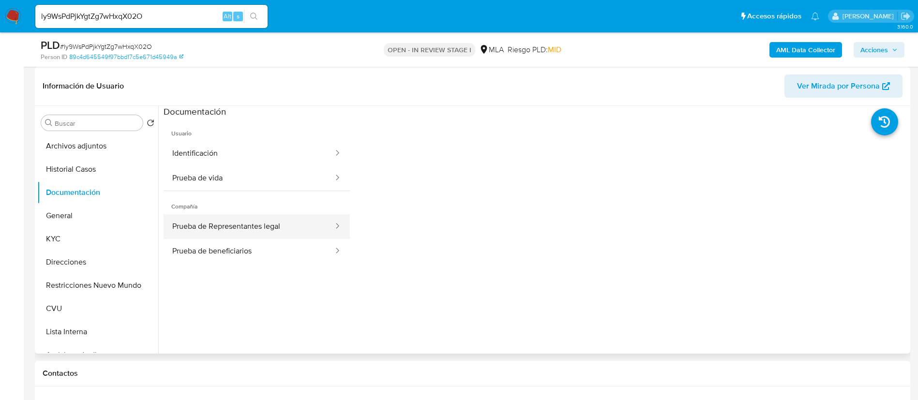
click at [181, 228] on button "Prueba de Representantes legal" at bounding box center [249, 226] width 171 height 25
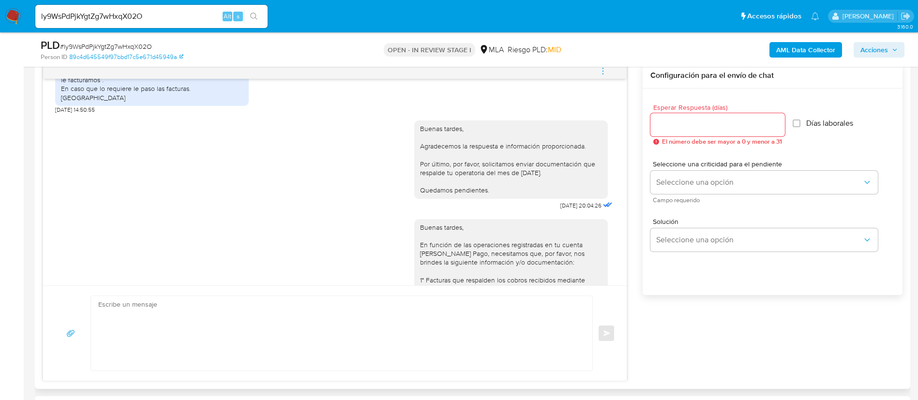
scroll to position [780, 0]
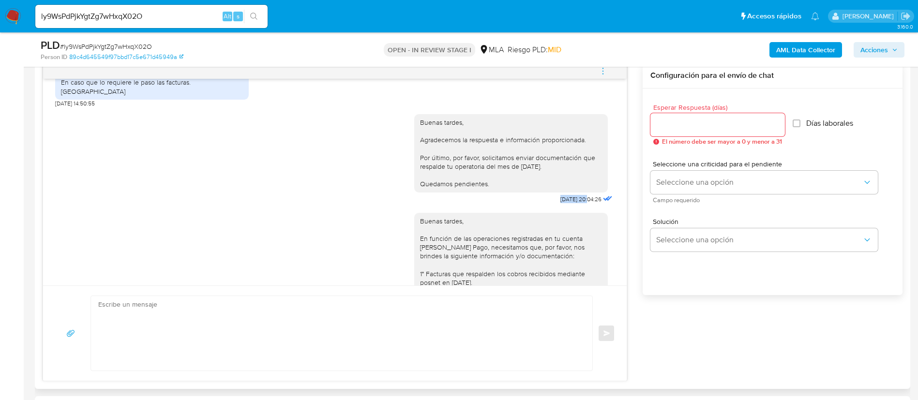
drag, startPoint x: 536, startPoint y: 198, endPoint x: 566, endPoint y: 198, distance: 29.5
click at [566, 198] on div "Buenas tardes, Agradecemos la respuesta e información proporcionada. Por último…" at bounding box center [514, 156] width 200 height 99
copy span "15/09/2025"
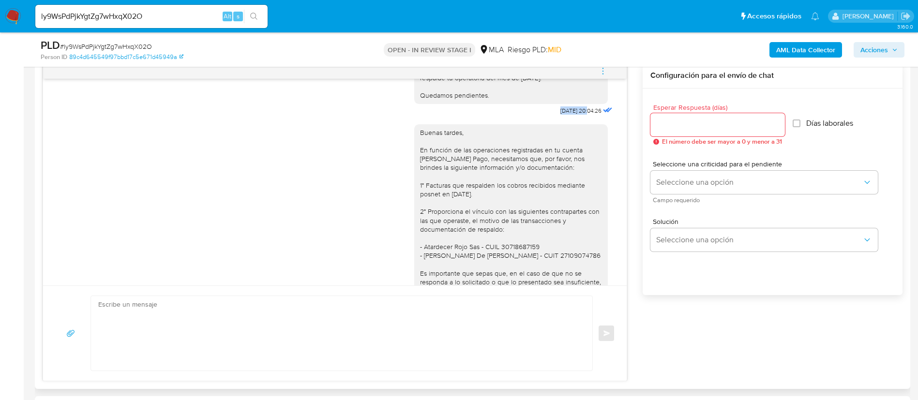
scroll to position [998, 0]
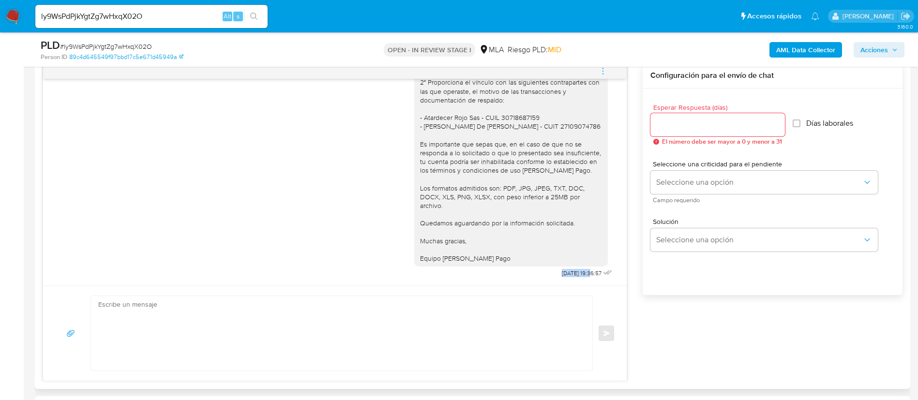
drag, startPoint x: 539, startPoint y: 274, endPoint x: 569, endPoint y: 281, distance: 31.2
click at [569, 281] on div "Y esos 800 mil pesos q me estan cobrando de q son? [DATE] 13:25:07 PDF PDF meli…" at bounding box center [334, 182] width 583 height 207
drag, startPoint x: 551, startPoint y: 275, endPoint x: 567, endPoint y: 277, distance: 16.0
click at [567, 277] on div "Buenas tardes, En función de las operaciones registradas en tu cuenta [PERSON_N…" at bounding box center [514, 134] width 200 height 292
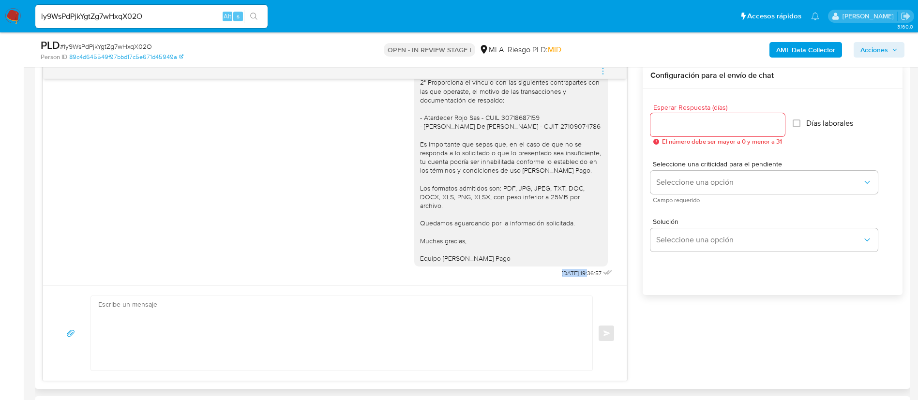
drag, startPoint x: 567, startPoint y: 275, endPoint x: 539, endPoint y: 272, distance: 27.7
click at [562, 272] on span "[DATE] 19:36:57" at bounding box center [582, 273] width 40 height 8
copy span "[DATE]"
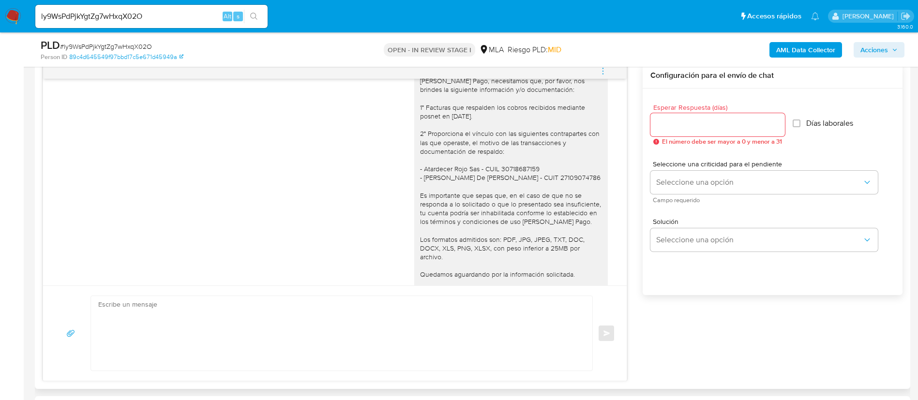
scroll to position [926, 0]
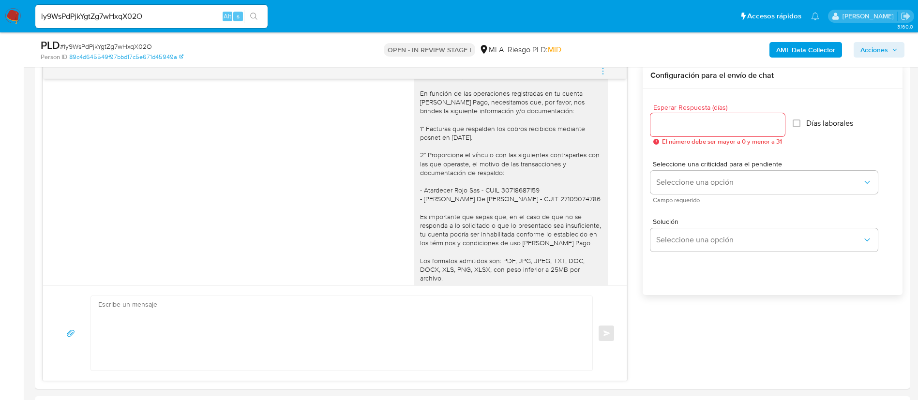
click at [798, 49] on b "AML Data Collector" at bounding box center [805, 49] width 59 height 15
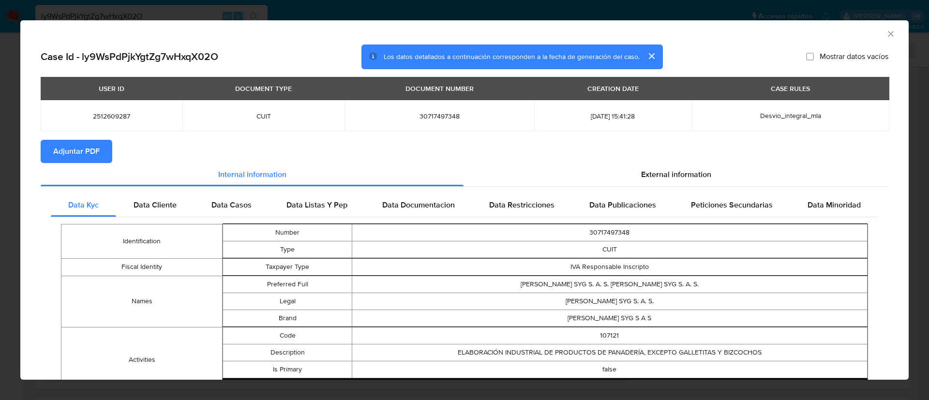
click at [90, 151] on span "Adjuntar PDF" at bounding box center [76, 151] width 46 height 21
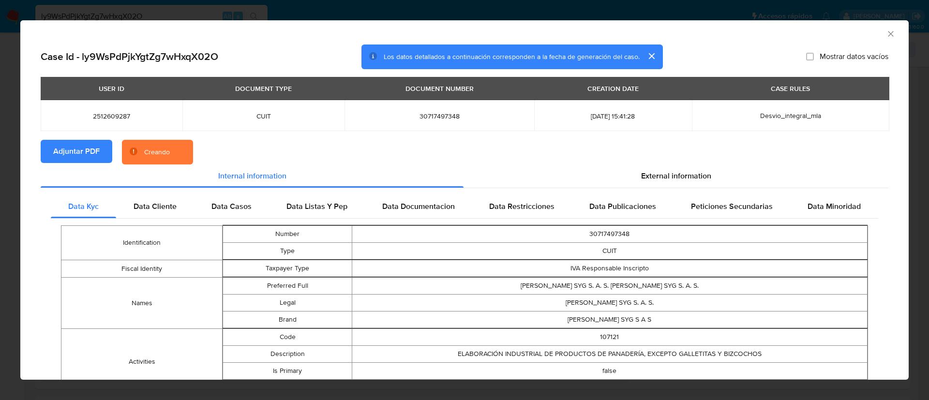
click at [103, 120] on span "2512609287" at bounding box center [111, 116] width 119 height 9
copy span "2512609287"
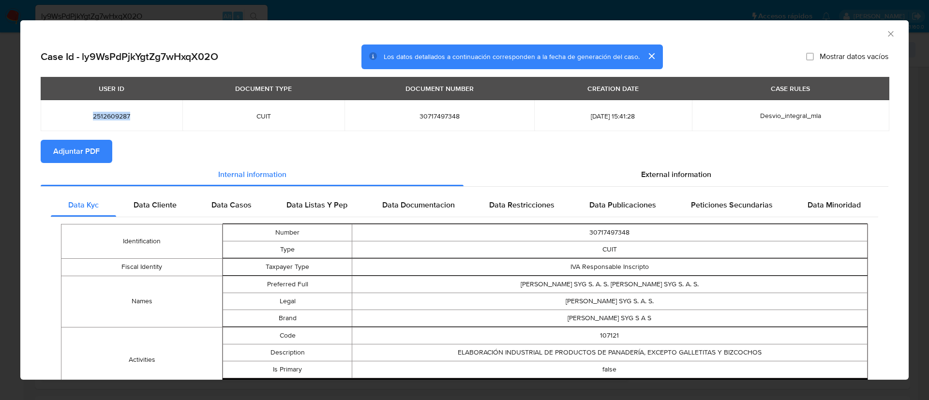
drag, startPoint x: 879, startPoint y: 33, endPoint x: 869, endPoint y: 52, distance: 21.6
click at [886, 33] on icon "Cerrar ventana" at bounding box center [891, 34] width 10 height 10
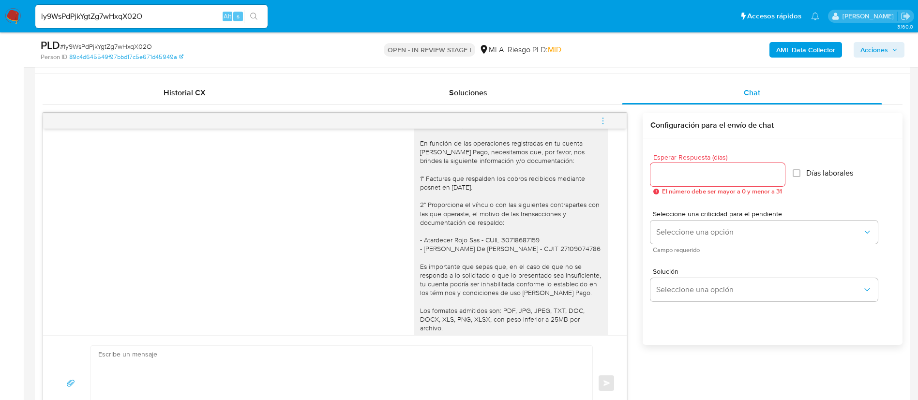
scroll to position [435, 0]
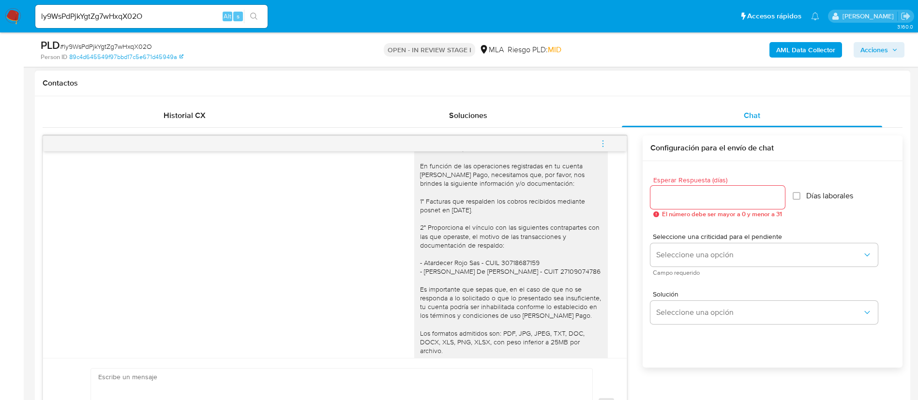
click at [599, 140] on icon "menu-action" at bounding box center [602, 143] width 9 height 9
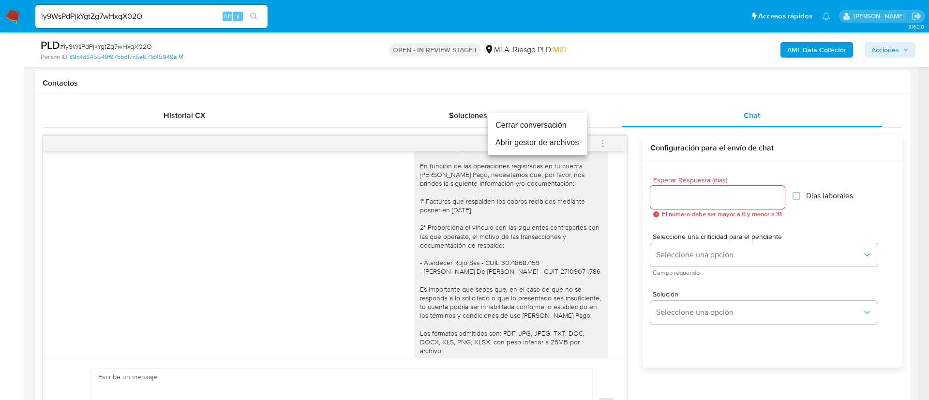
click at [560, 124] on li "Cerrar conversación" at bounding box center [537, 125] width 99 height 17
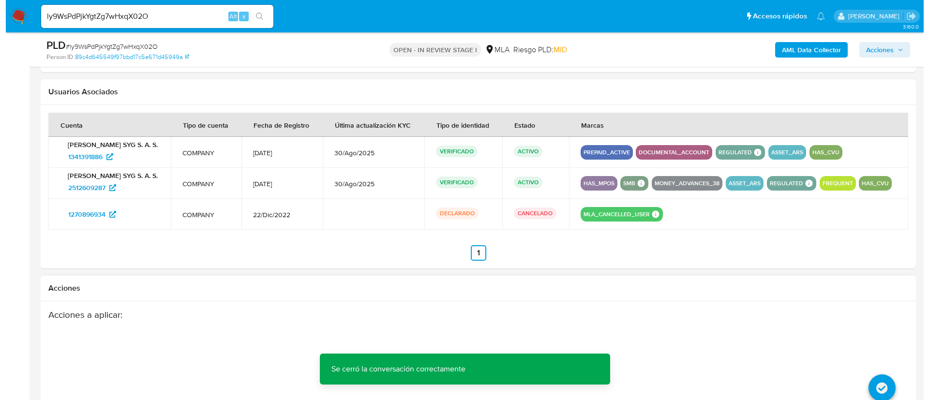
scroll to position [1542, 0]
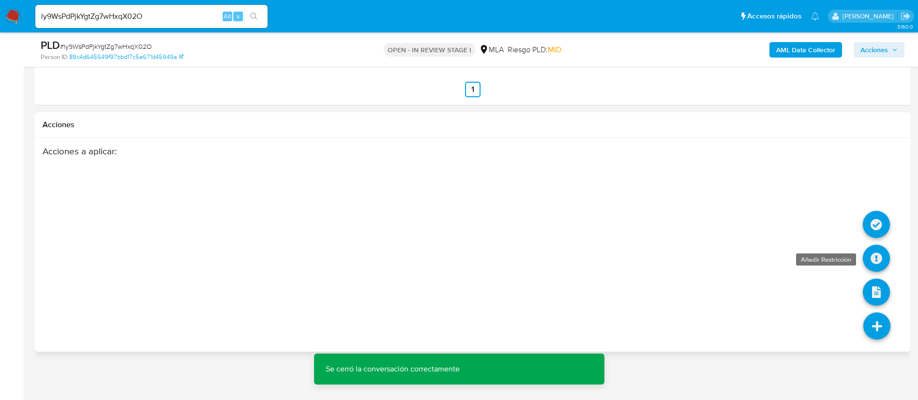
click at [869, 260] on icon at bounding box center [876, 258] width 27 height 27
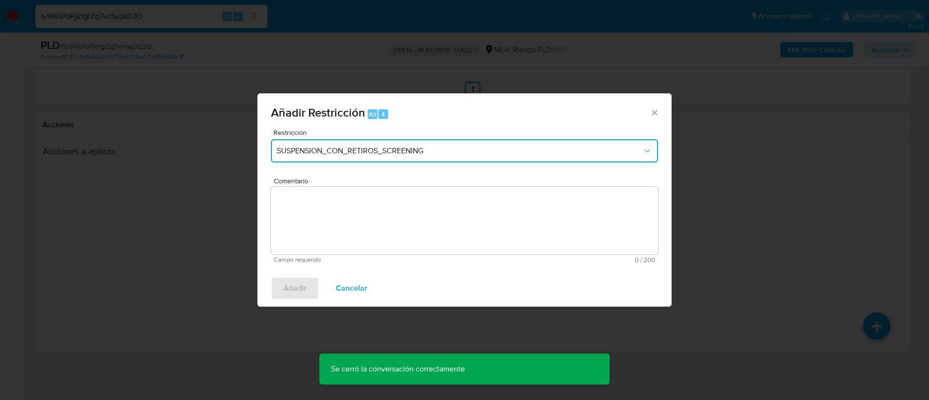
click at [360, 145] on button "SUSPENSION_CON_RETIROS_SCREENING" at bounding box center [464, 150] width 387 height 23
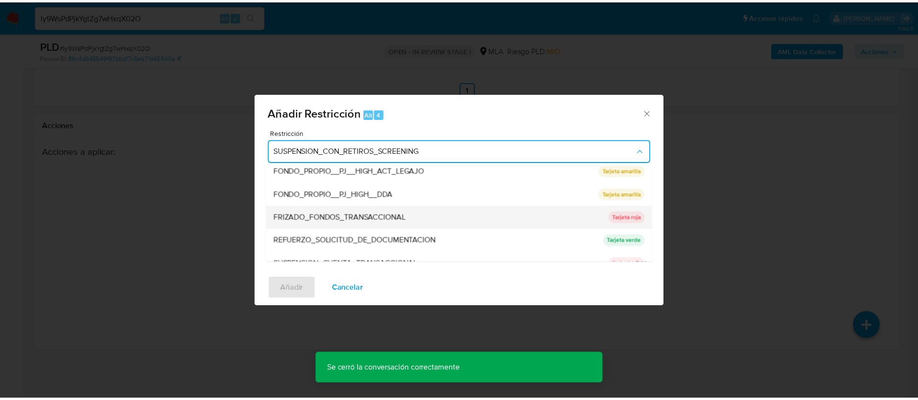
scroll to position [205, 0]
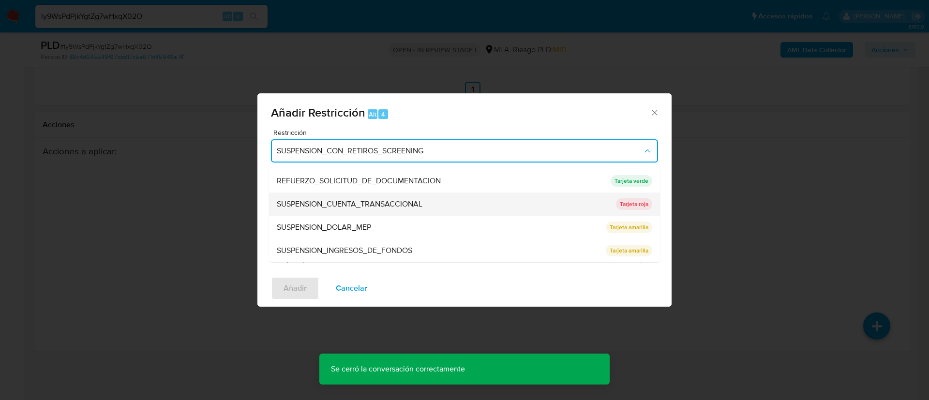
click at [369, 200] on span "SUSPENSION_CUENTA_TRANSACCIONAL" at bounding box center [350, 204] width 146 height 10
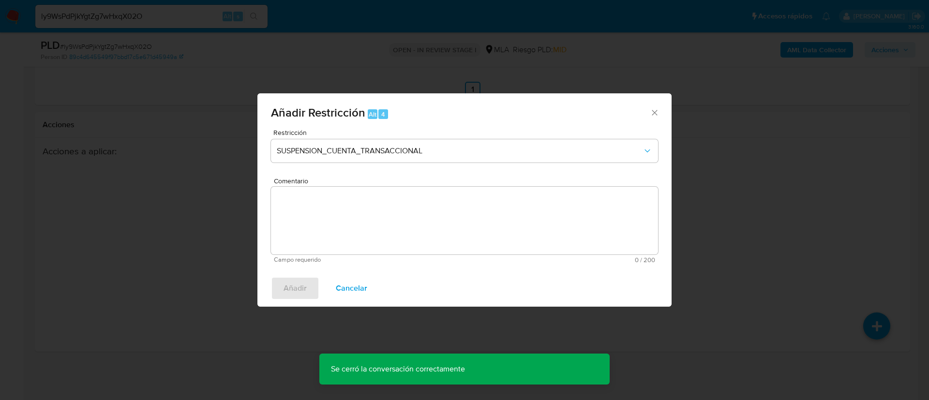
click at [369, 200] on textarea "Comentario" at bounding box center [464, 221] width 387 height 68
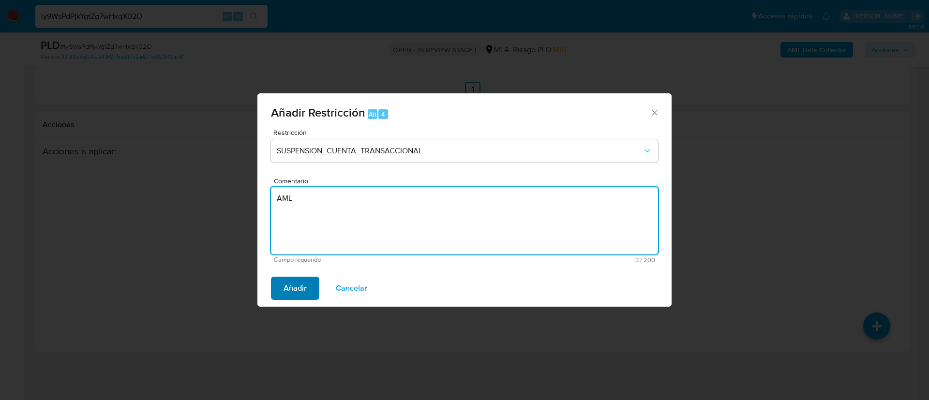
type textarea "AML"
click at [314, 299] on button "Añadir" at bounding box center [295, 288] width 48 height 23
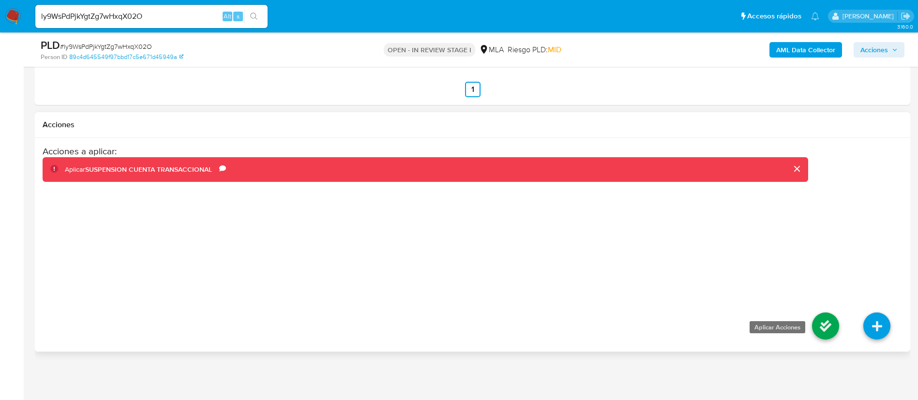
click at [831, 323] on icon at bounding box center [825, 326] width 27 height 27
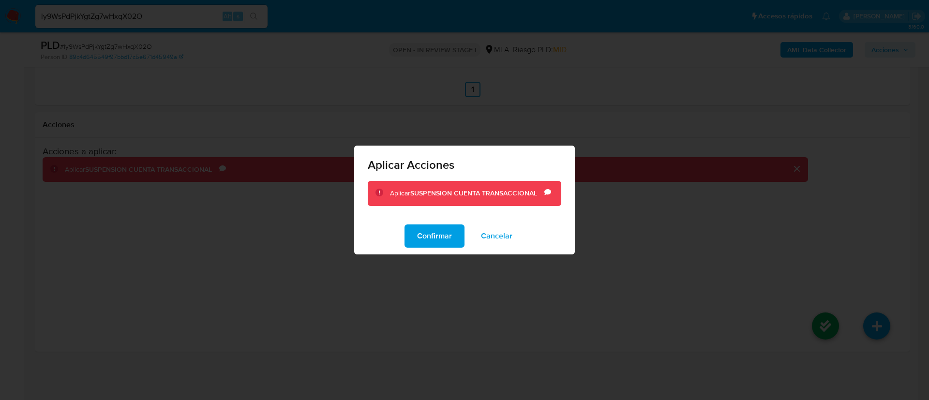
click at [426, 248] on div "Confirmar Cancelar" at bounding box center [464, 236] width 221 height 37
click at [426, 234] on span "Confirmar" at bounding box center [434, 235] width 35 height 21
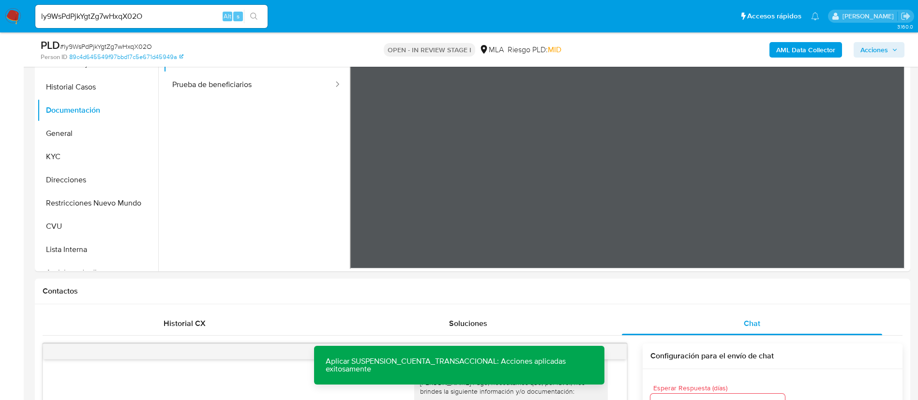
scroll to position [164, 0]
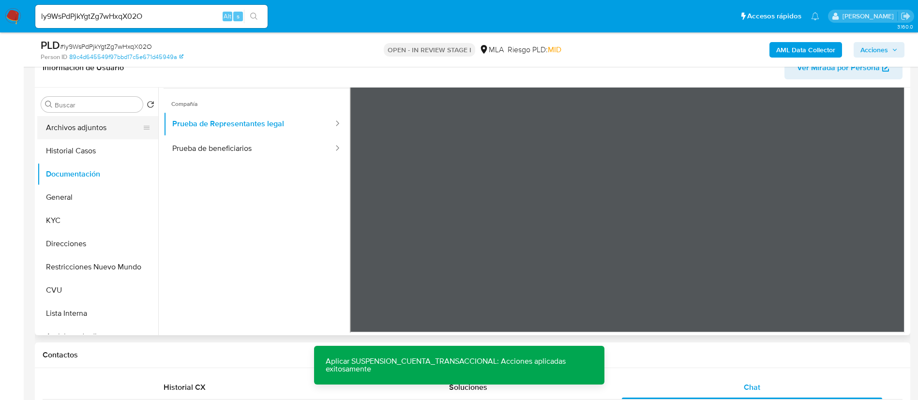
click at [77, 133] on button "Archivos adjuntos" at bounding box center [93, 127] width 113 height 23
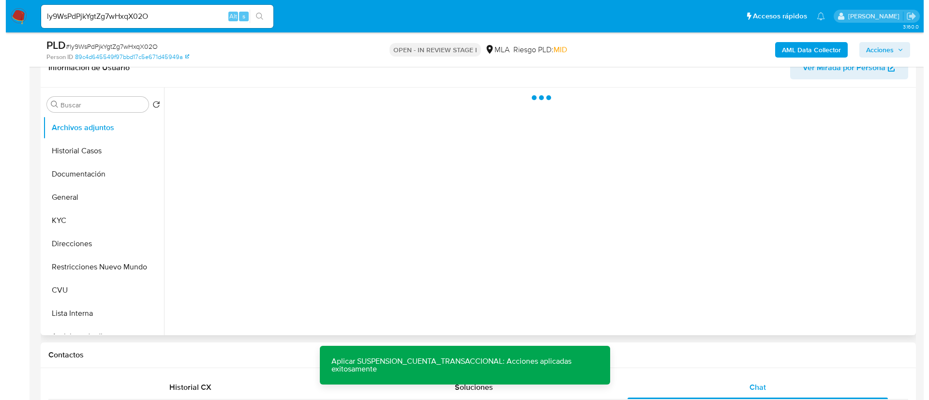
scroll to position [0, 0]
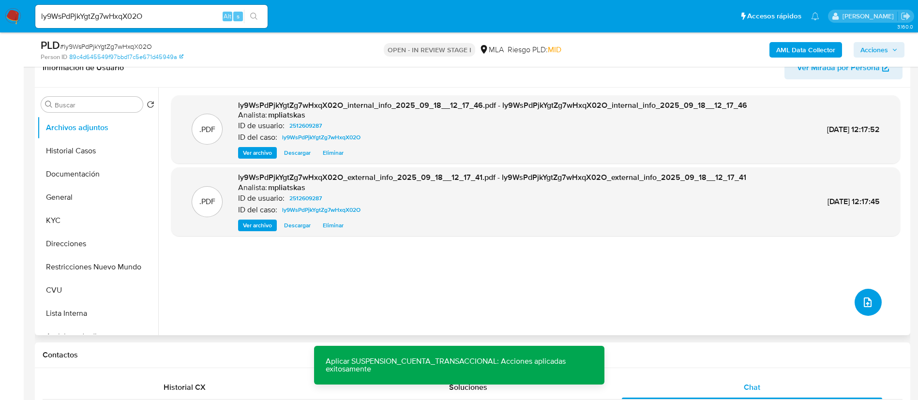
click at [864, 300] on icon "upload-file" at bounding box center [868, 303] width 12 height 12
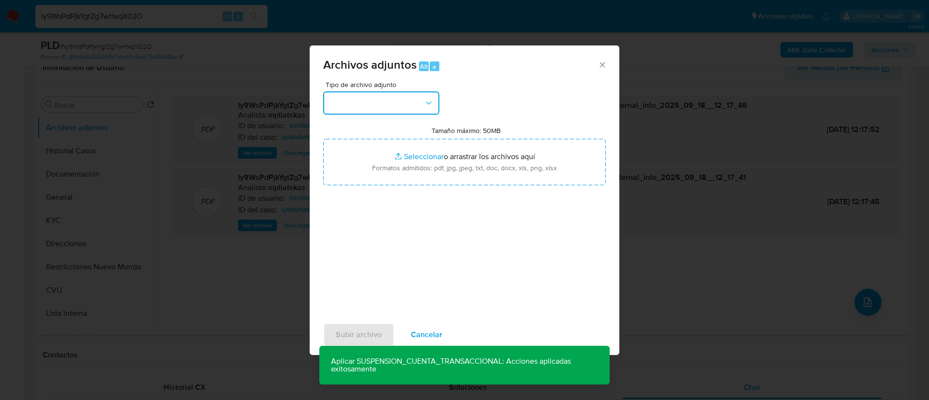
click at [374, 112] on button "button" at bounding box center [381, 102] width 116 height 23
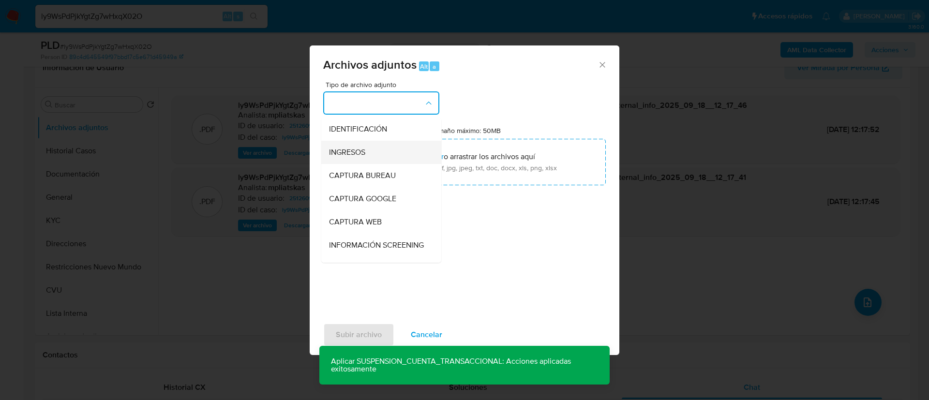
click at [361, 155] on span "INGRESOS" at bounding box center [347, 153] width 36 height 10
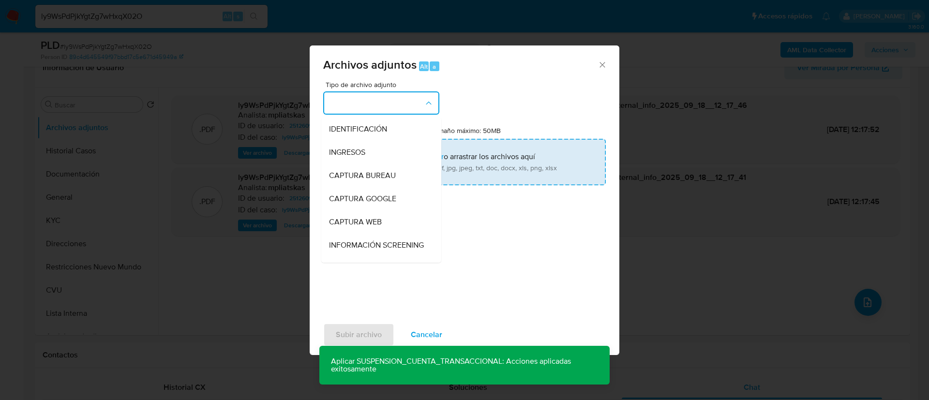
click at [361, 154] on input "Tamaño máximo: 50MB Seleccionar archivos" at bounding box center [464, 162] width 283 height 46
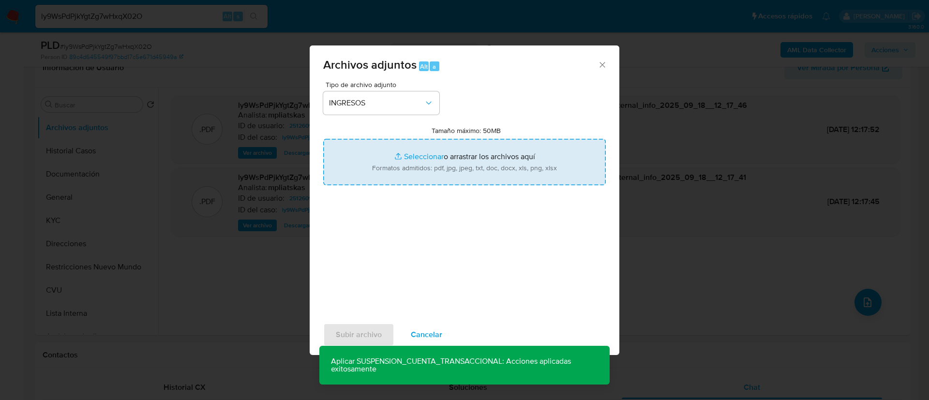
type input "C:\fakepath\2512609287_7ae7aeab-9b32-4c27-8594-b6992ff3e831.pdf"
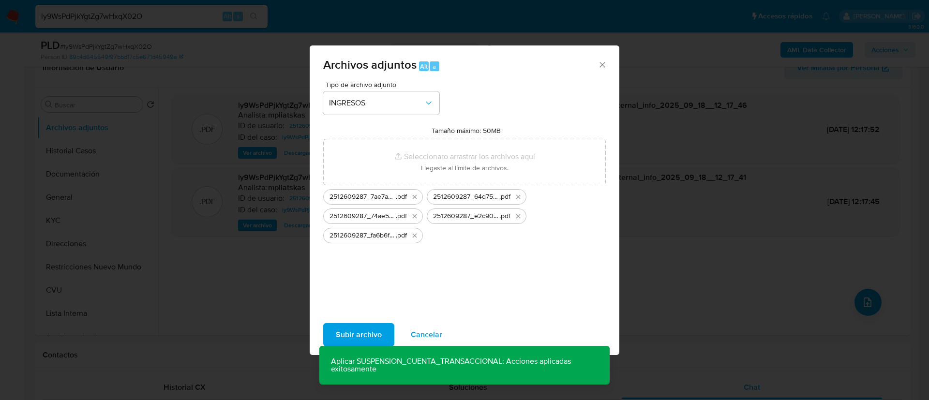
drag, startPoint x: 361, startPoint y: 154, endPoint x: 373, endPoint y: 334, distance: 179.9
click at [373, 334] on span "Subir archivo" at bounding box center [359, 334] width 46 height 21
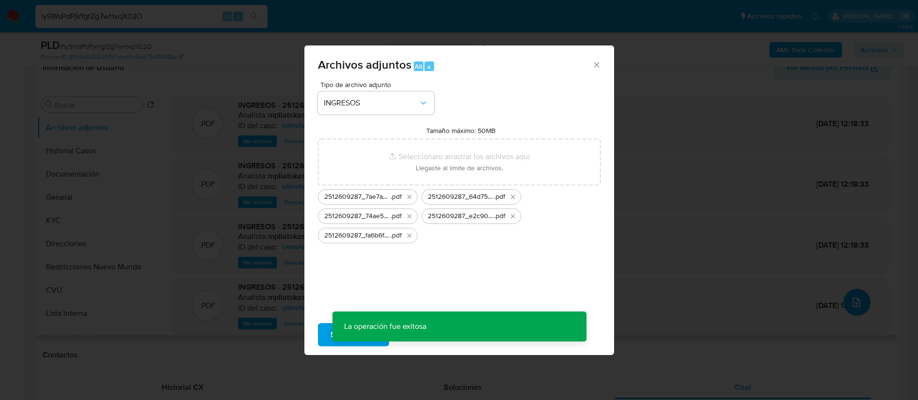
click at [857, 307] on span "upload-file" at bounding box center [857, 303] width 12 height 12
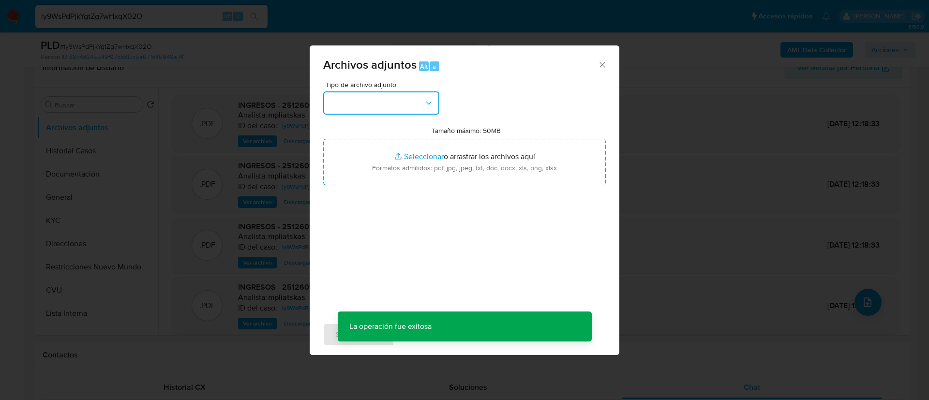
click at [401, 103] on button "button" at bounding box center [381, 102] width 116 height 23
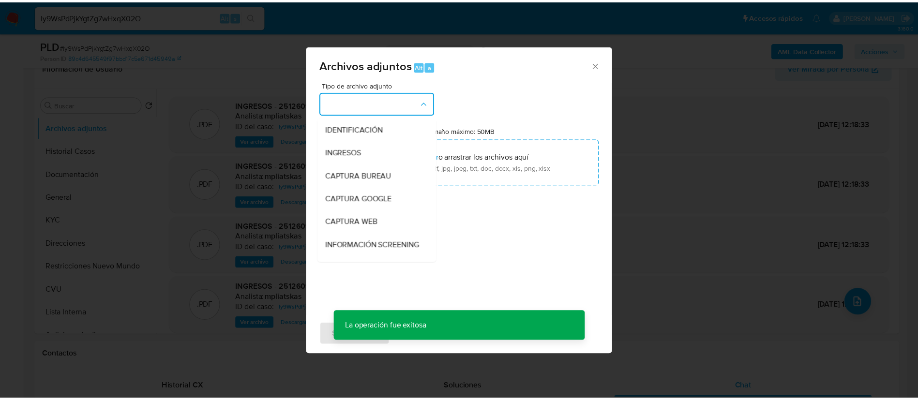
scroll to position [145, 0]
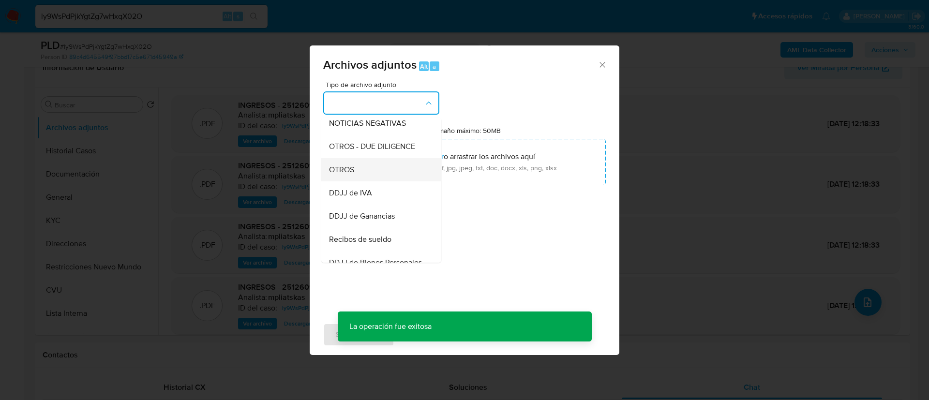
click at [396, 181] on div "OTROS" at bounding box center [378, 169] width 99 height 23
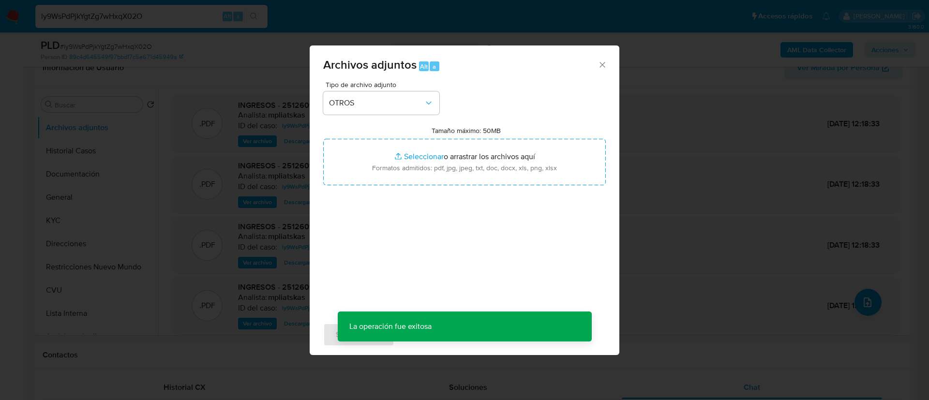
click at [396, 181] on input "Tamaño máximo: 50MB Seleccionar archivos" at bounding box center [464, 162] width 283 height 46
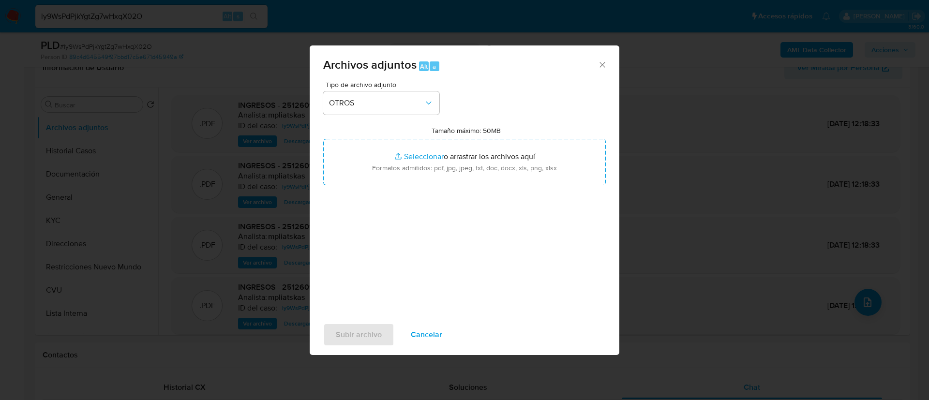
type input "C:\fakepath\2512609287 Movimientos.xlsx"
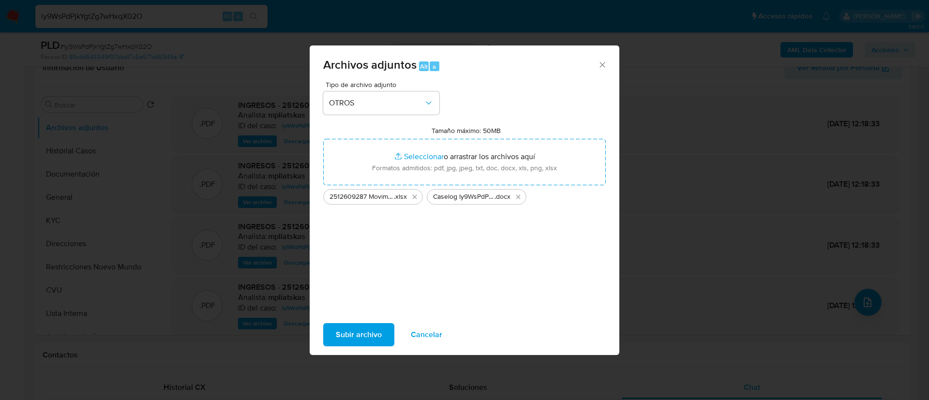
drag, startPoint x: 397, startPoint y: 181, endPoint x: 362, endPoint y: 336, distance: 158.1
click at [362, 336] on span "Subir archivo" at bounding box center [359, 334] width 46 height 21
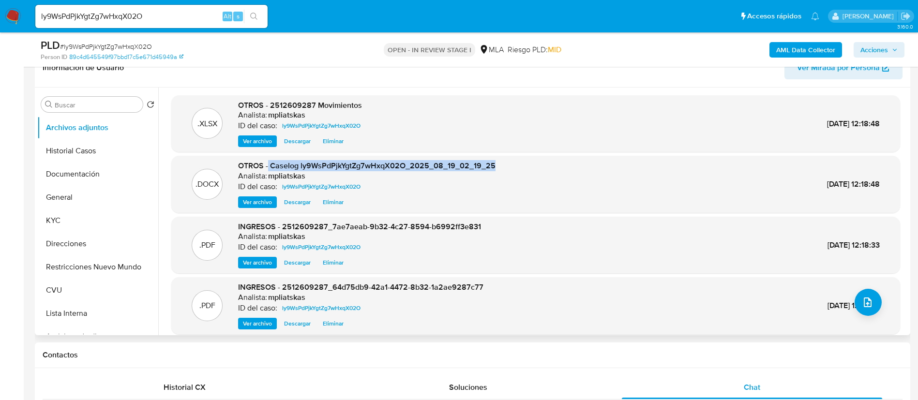
drag, startPoint x: 269, startPoint y: 164, endPoint x: 499, endPoint y: 163, distance: 230.8
click at [499, 163] on div ".DOCX OTROS - Caselog ly9WsPdPjkYgtZg7wHxqX02O_2025_08_19_02_19_25 Analista: mp…" at bounding box center [535, 184] width 719 height 47
copy span "Caselog ly9WsPdPjkYgtZg7wHxqX02O_2025_08_19_02_19_25"
drag, startPoint x: 877, startPoint y: 37, endPoint x: 879, endPoint y: 47, distance: 9.9
click at [878, 40] on div "PLD # ly9WsPdPjkYgtZg7wHxqX02O Person ID 89c4d645549f97bbd17c5e671d45949a OPEN …" at bounding box center [472, 49] width 875 height 34
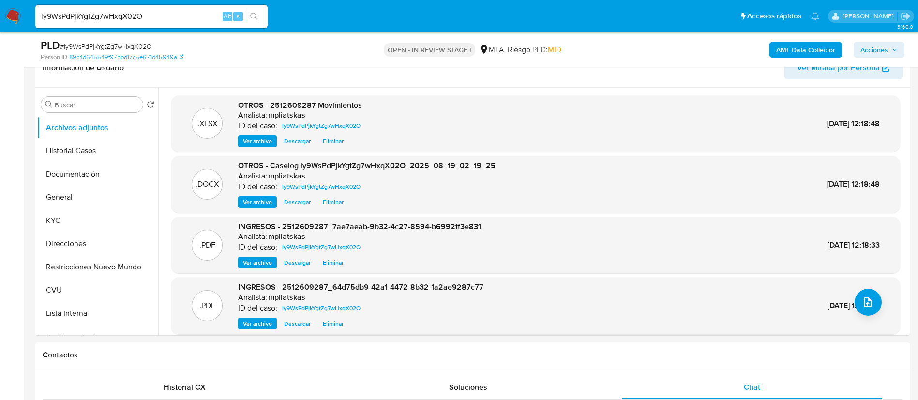
click at [880, 47] on span "Acciones" at bounding box center [874, 49] width 28 height 15
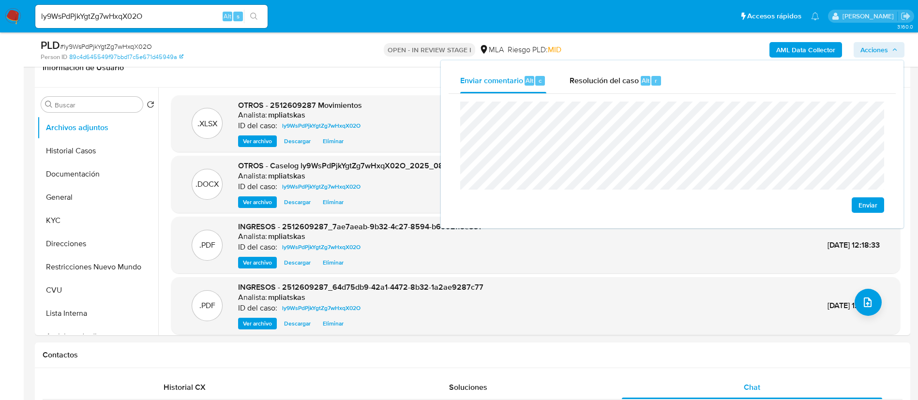
click at [615, 82] on span "Resolución del caso" at bounding box center [603, 80] width 69 height 11
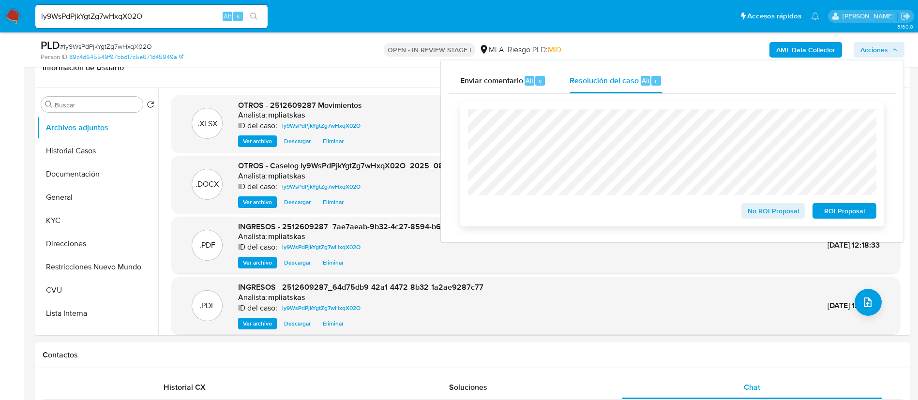
click at [832, 210] on span "ROI Proposal" at bounding box center [844, 211] width 50 height 14
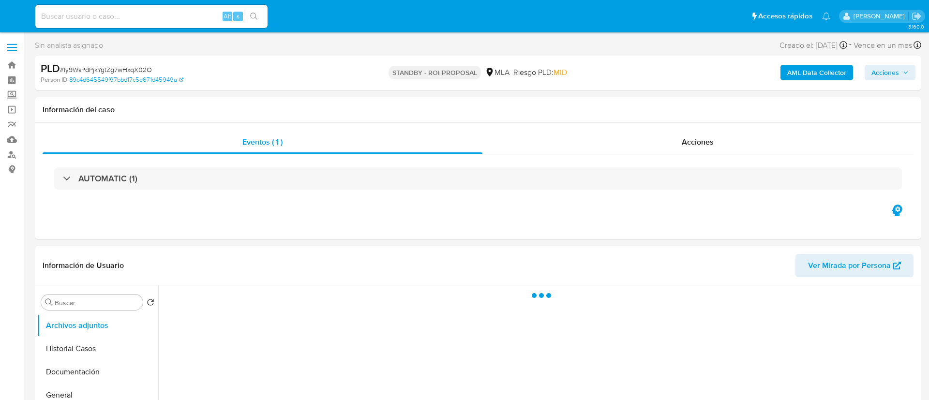
select select "10"
